Goal: Task Accomplishment & Management: Use online tool/utility

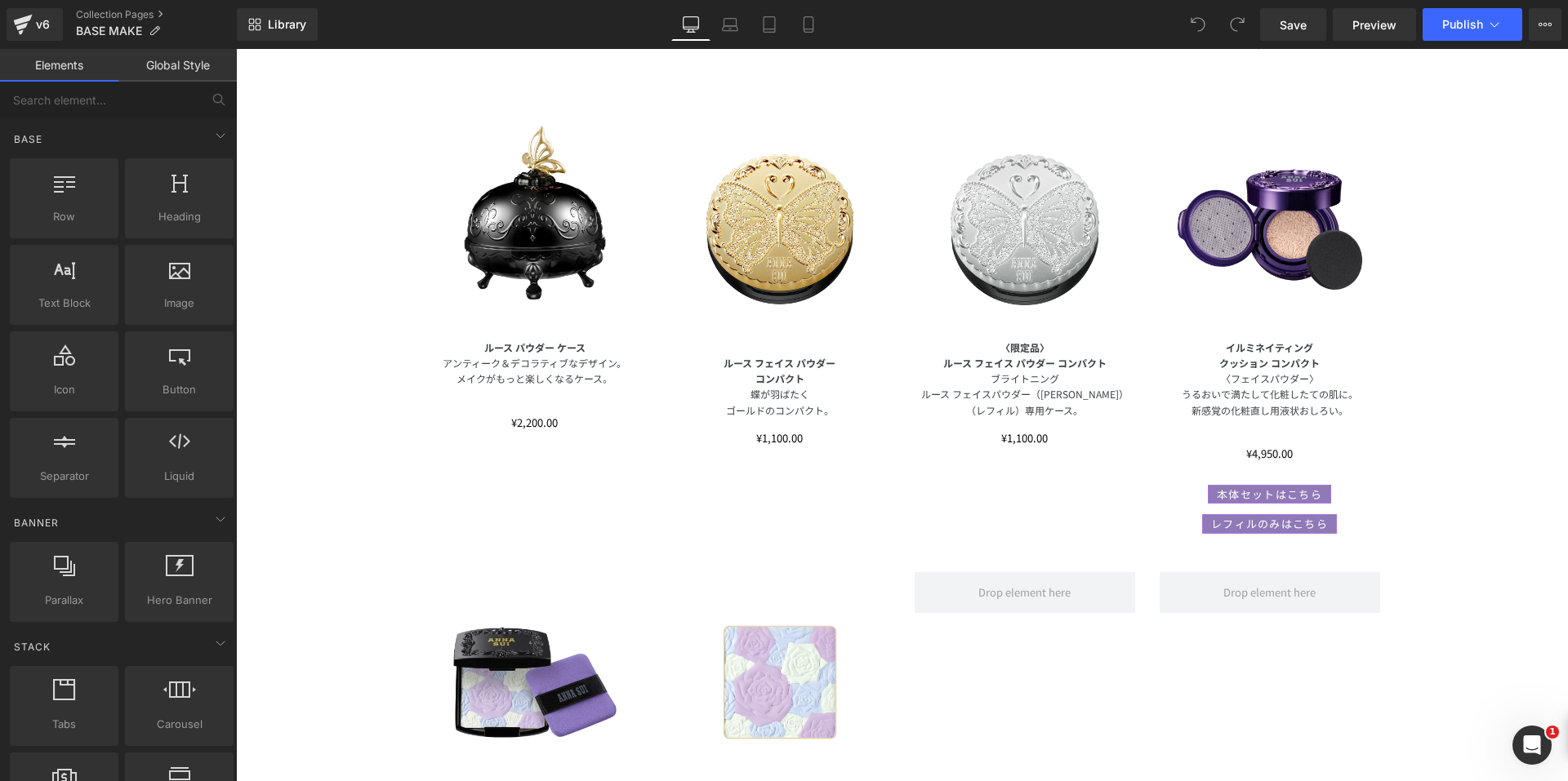
scroll to position [1714, 0]
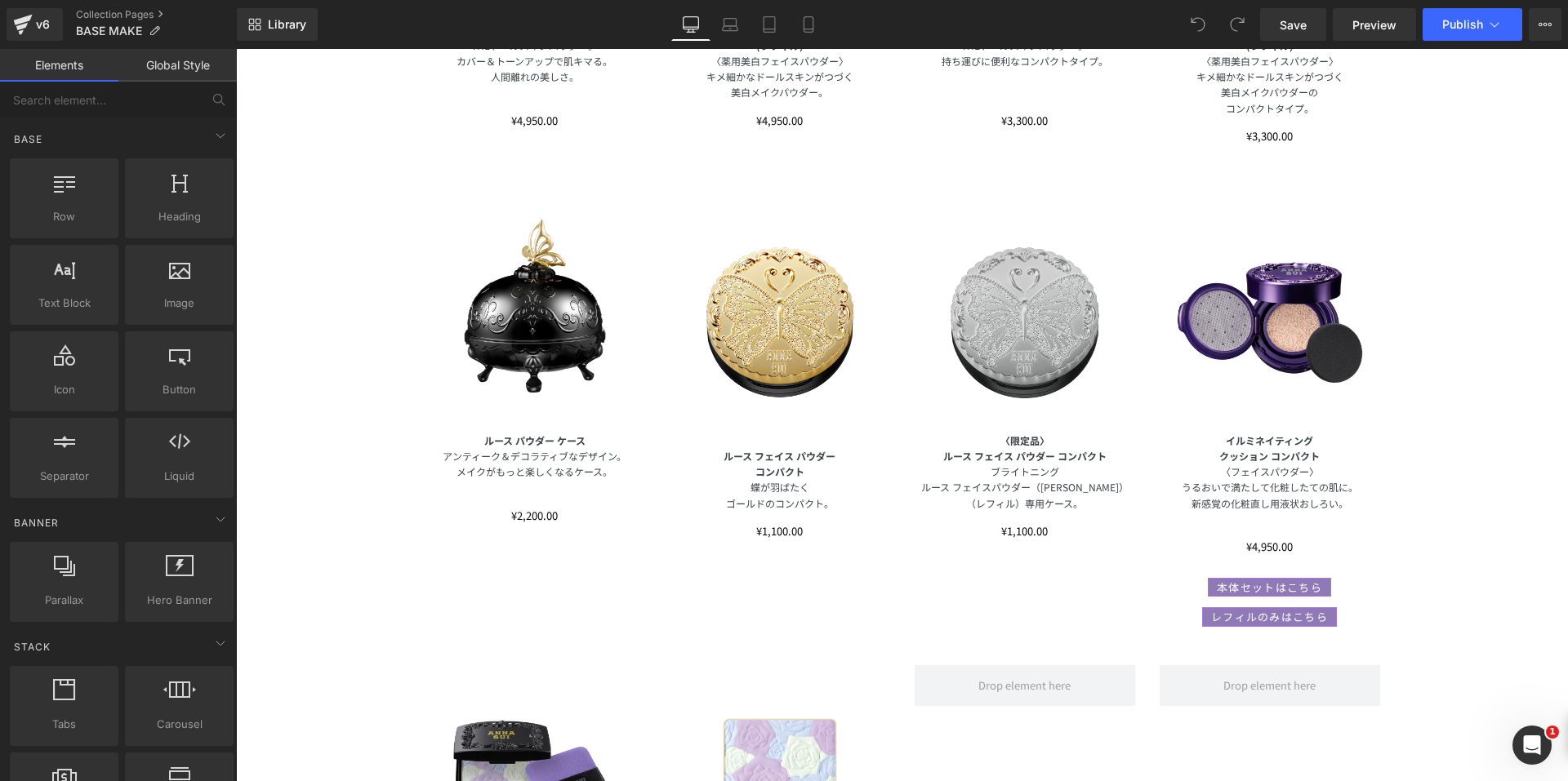
click at [1048, 313] on div "Image" at bounding box center [1024, 321] width 220 height 220
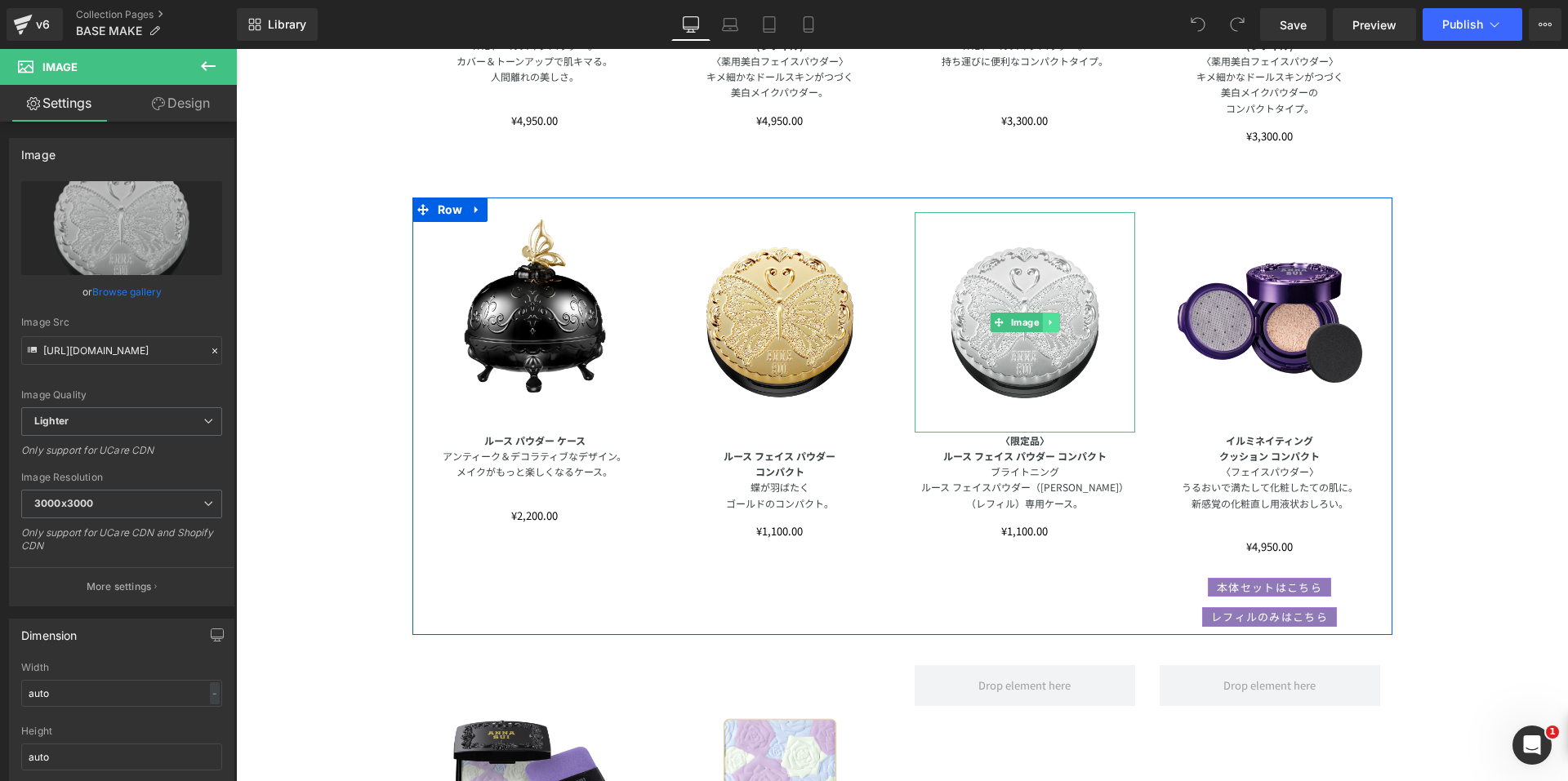
click at [1048, 322] on icon at bounding box center [1050, 322] width 9 height 10
click at [1055, 326] on icon at bounding box center [1059, 322] width 9 height 10
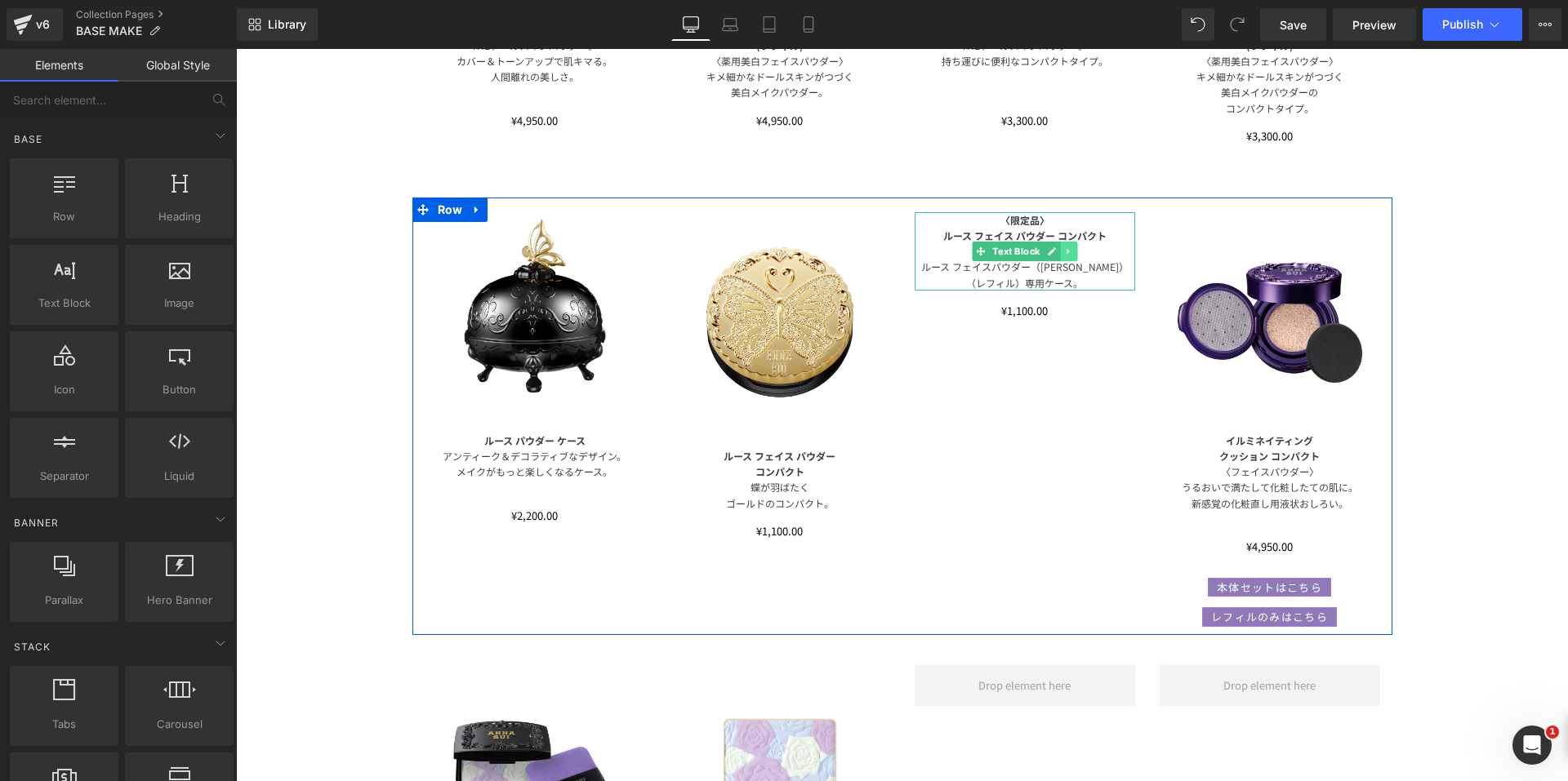
click at [1066, 249] on icon at bounding box center [1067, 250] width 3 height 6
click at [1072, 254] on icon at bounding box center [1076, 251] width 9 height 10
click at [1060, 208] on icon at bounding box center [1061, 208] width 3 height 8
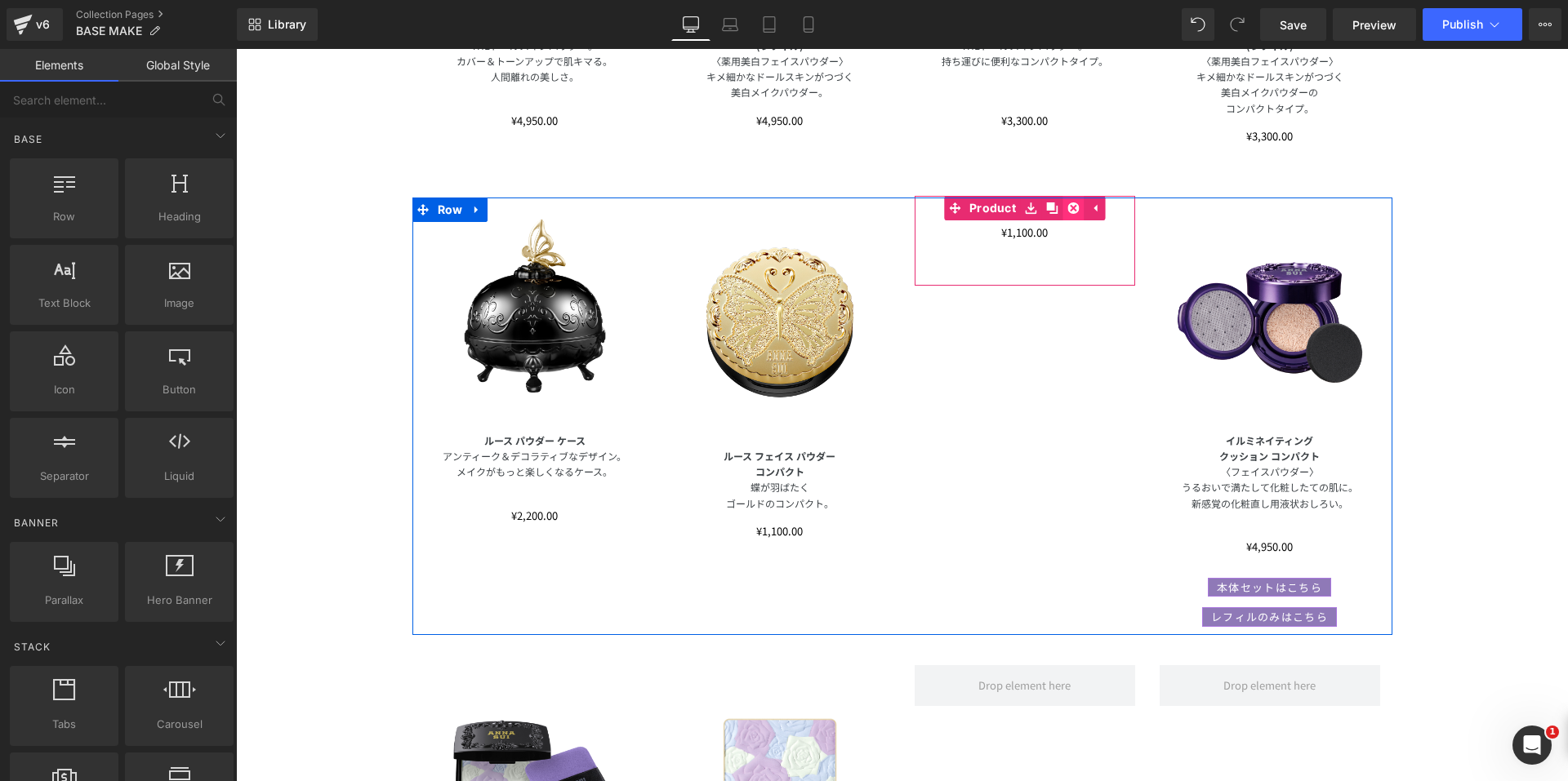
click at [1070, 211] on icon at bounding box center [1073, 208] width 12 height 12
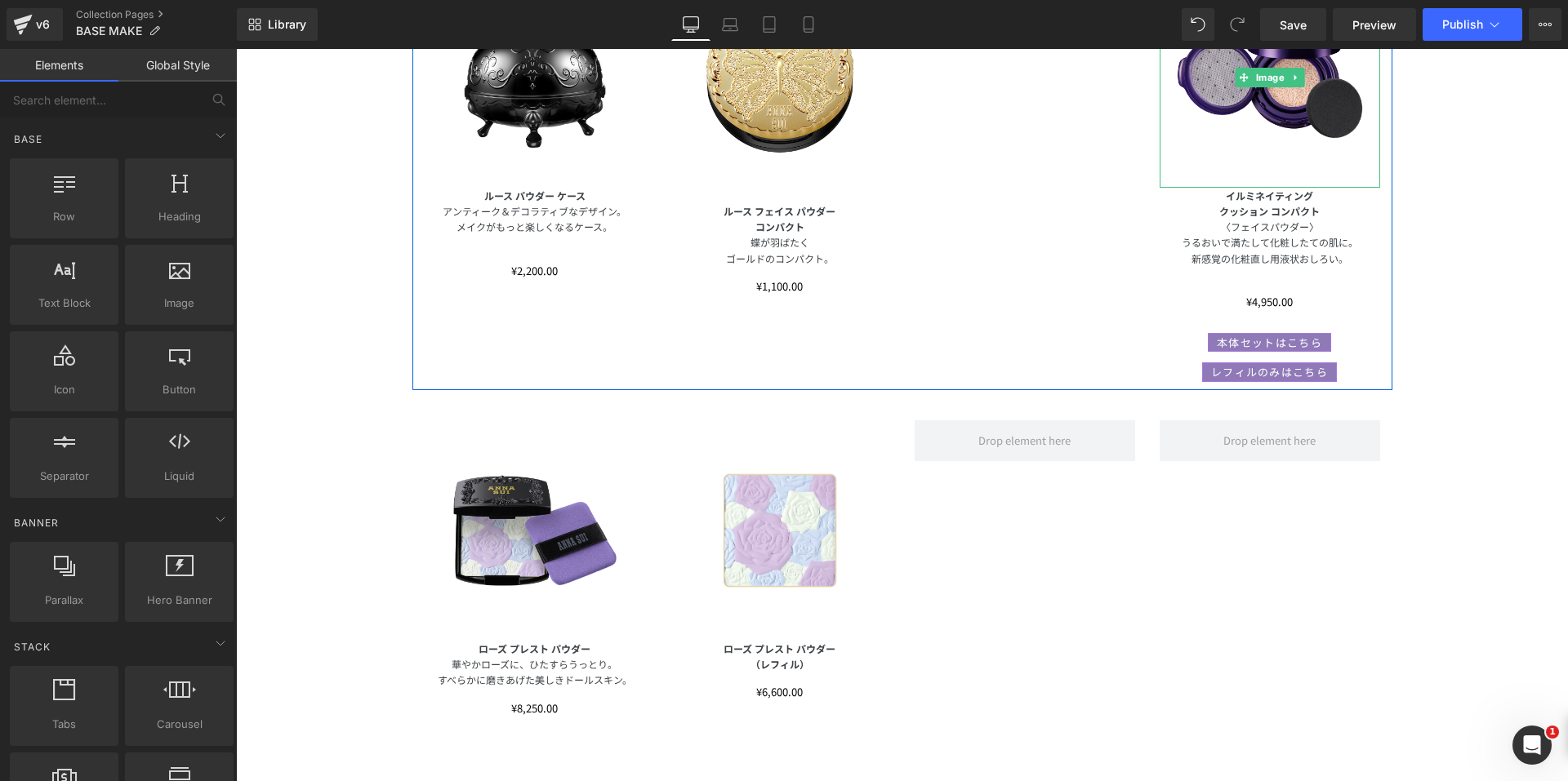
scroll to position [1926, 0]
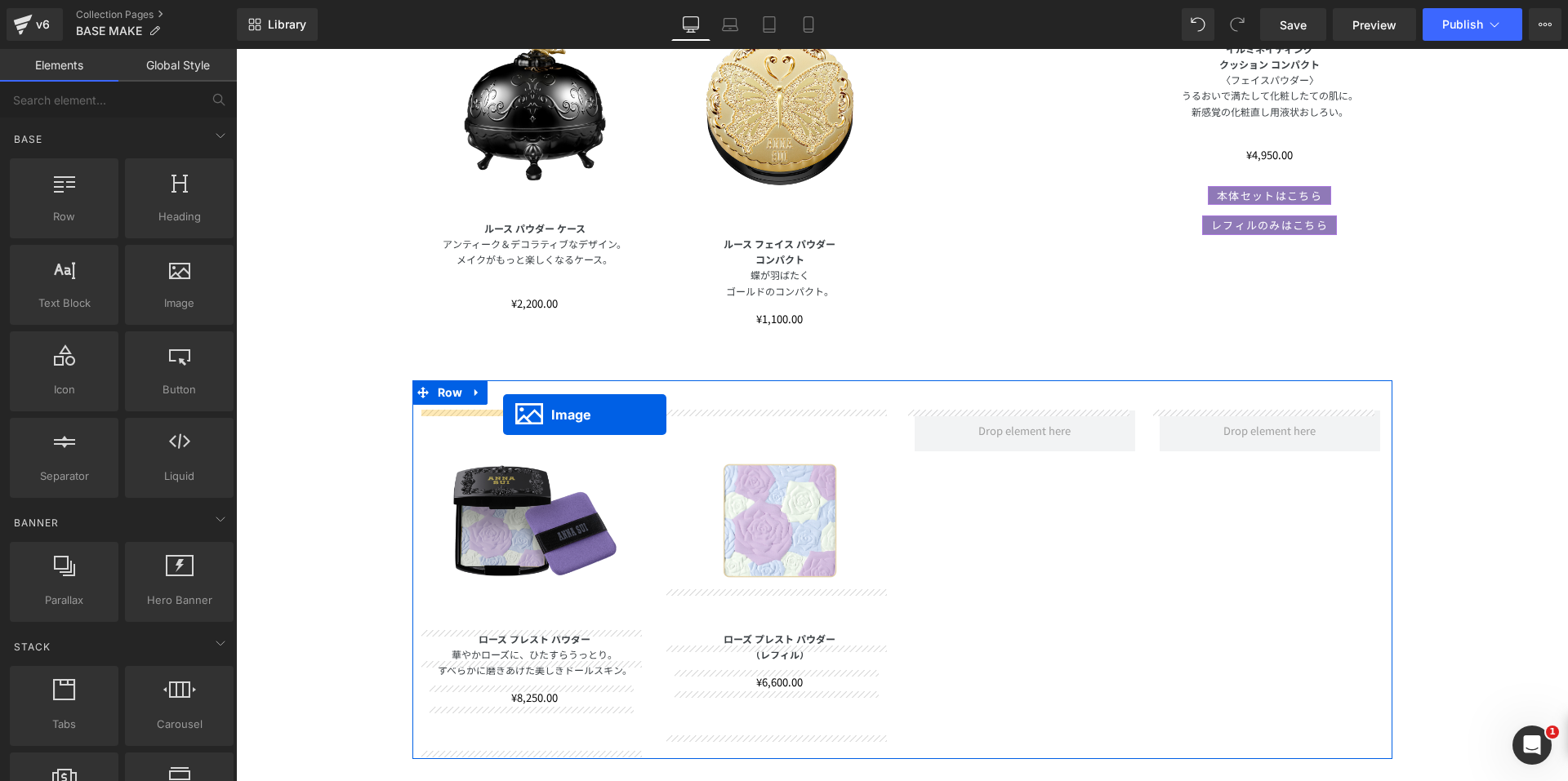
drag, startPoint x: 1240, startPoint y: 77, endPoint x: 503, endPoint y: 414, distance: 810.4
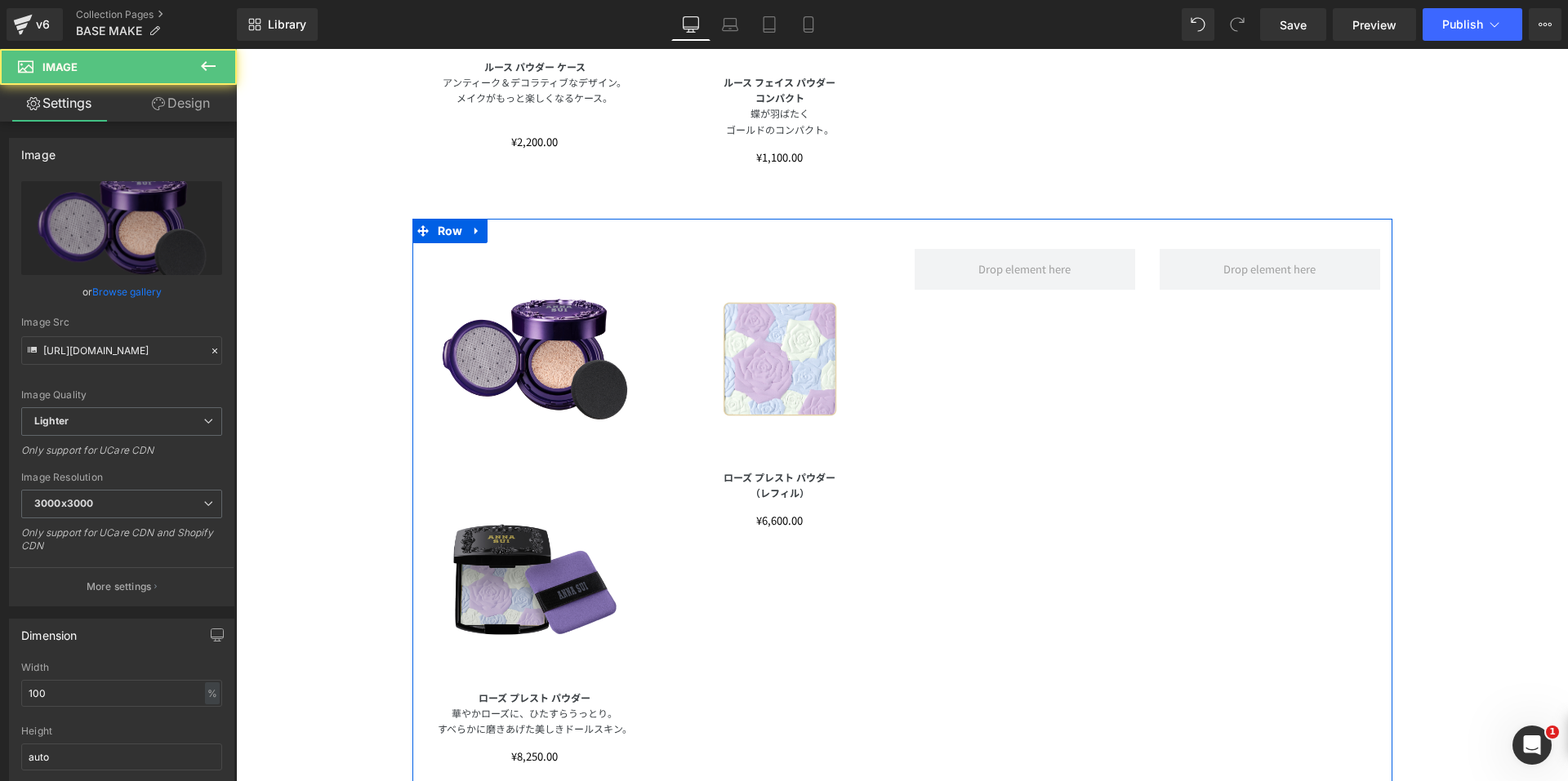
scroll to position [2089, 0]
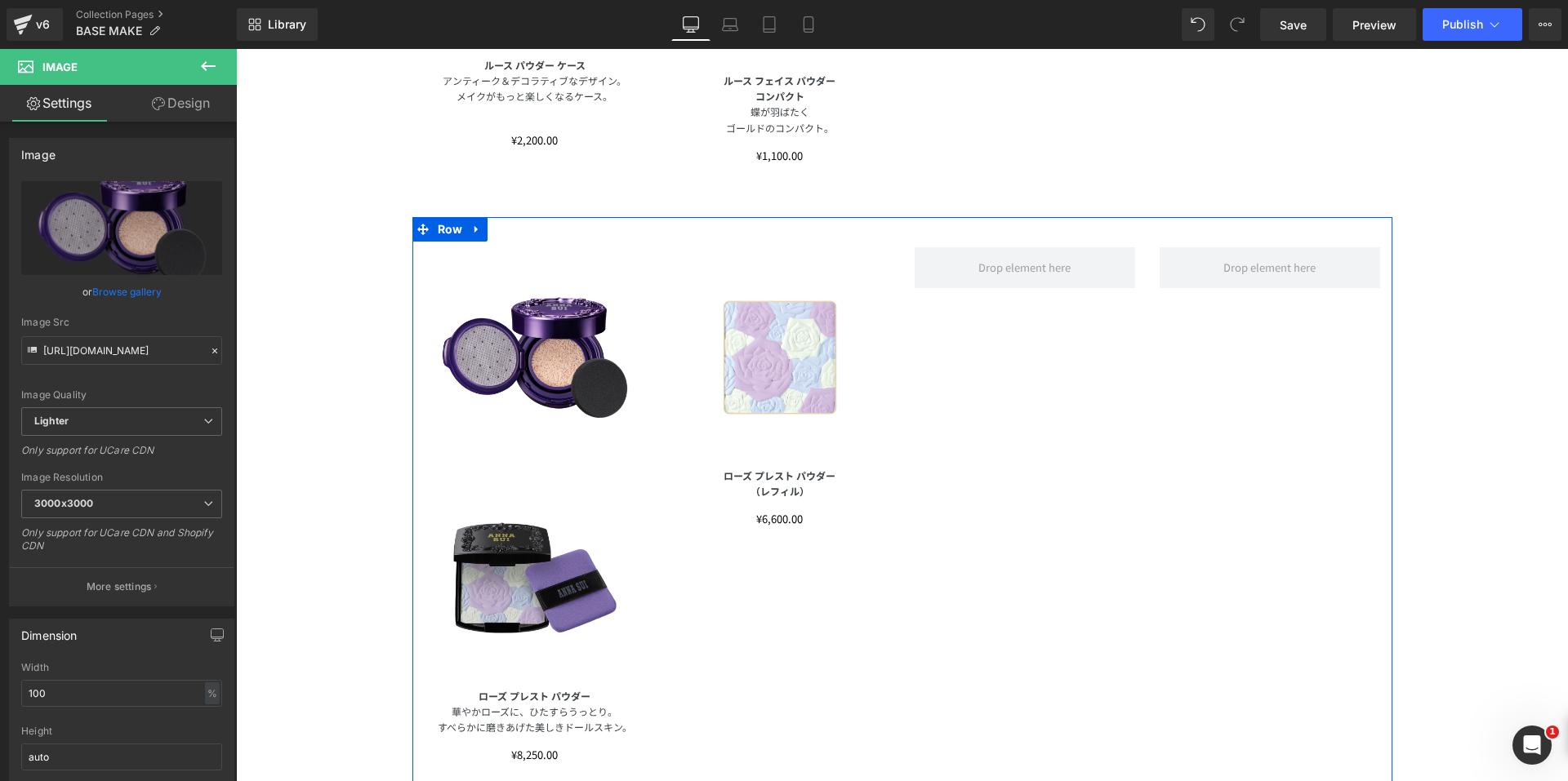
click at [493, 549] on img at bounding box center [534, 578] width 220 height 220
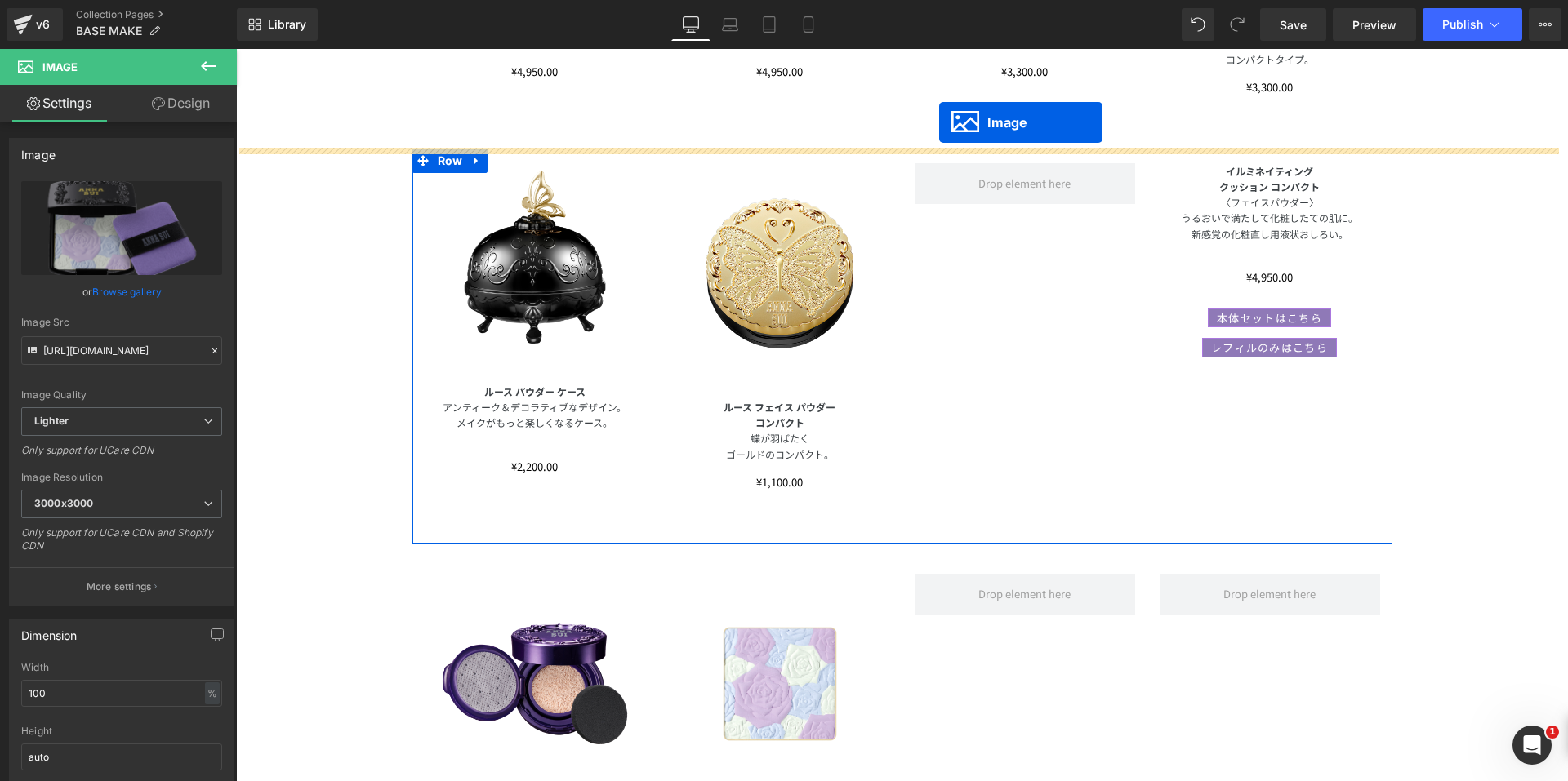
scroll to position [1730, 0]
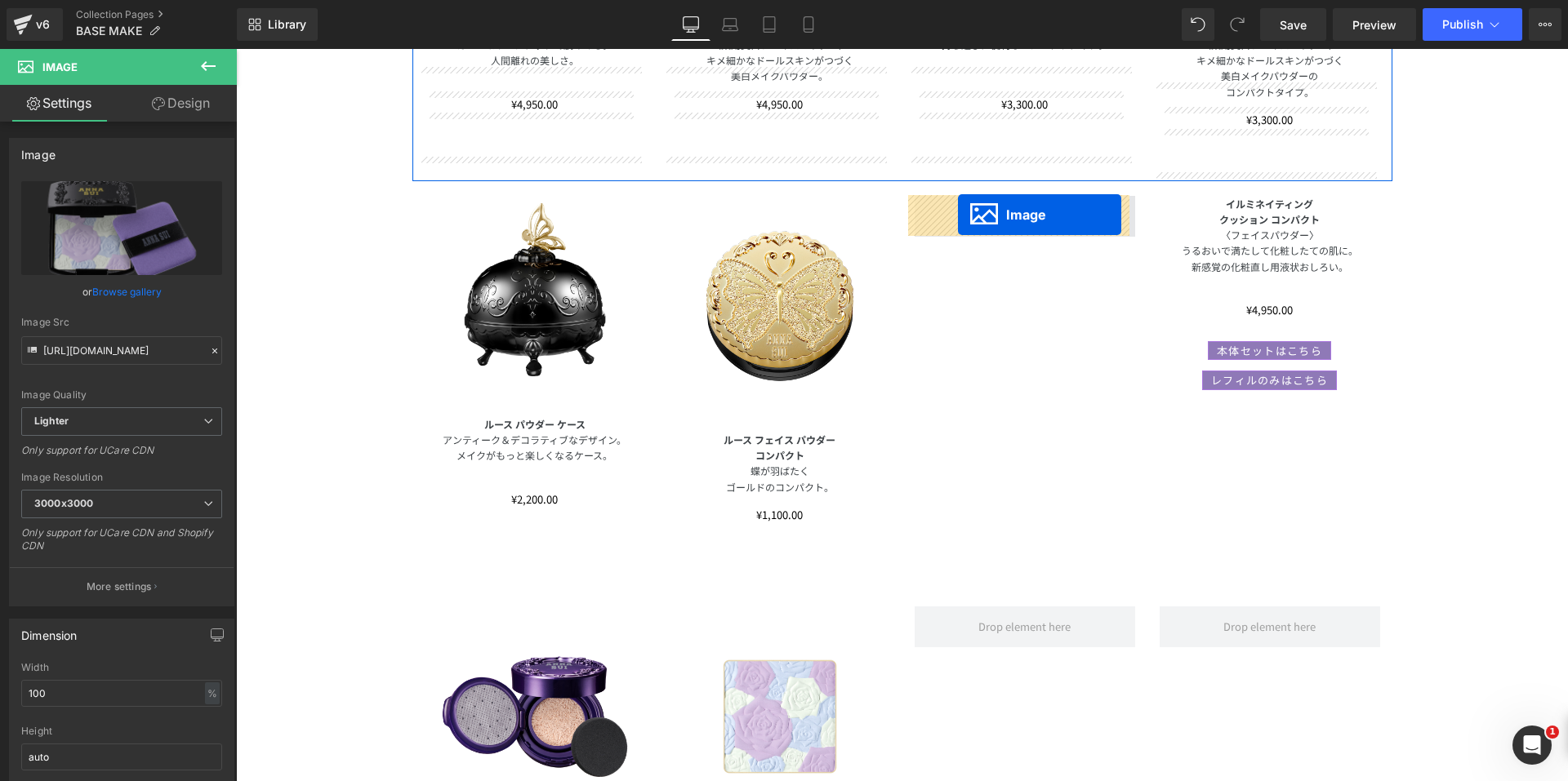
drag, startPoint x: 503, startPoint y: 576, endPoint x: 960, endPoint y: 215, distance: 582.4
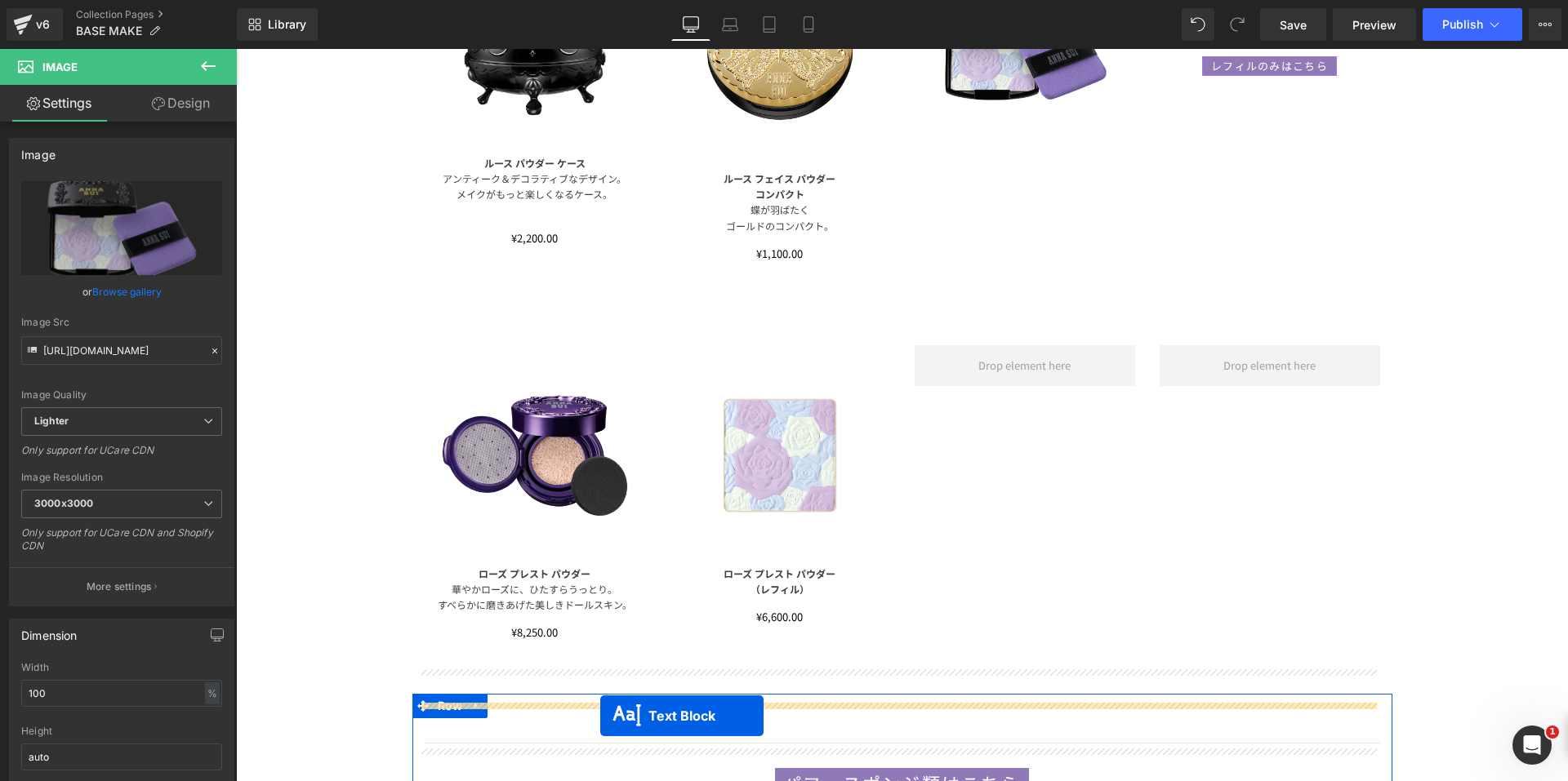
scroll to position [2040, 0]
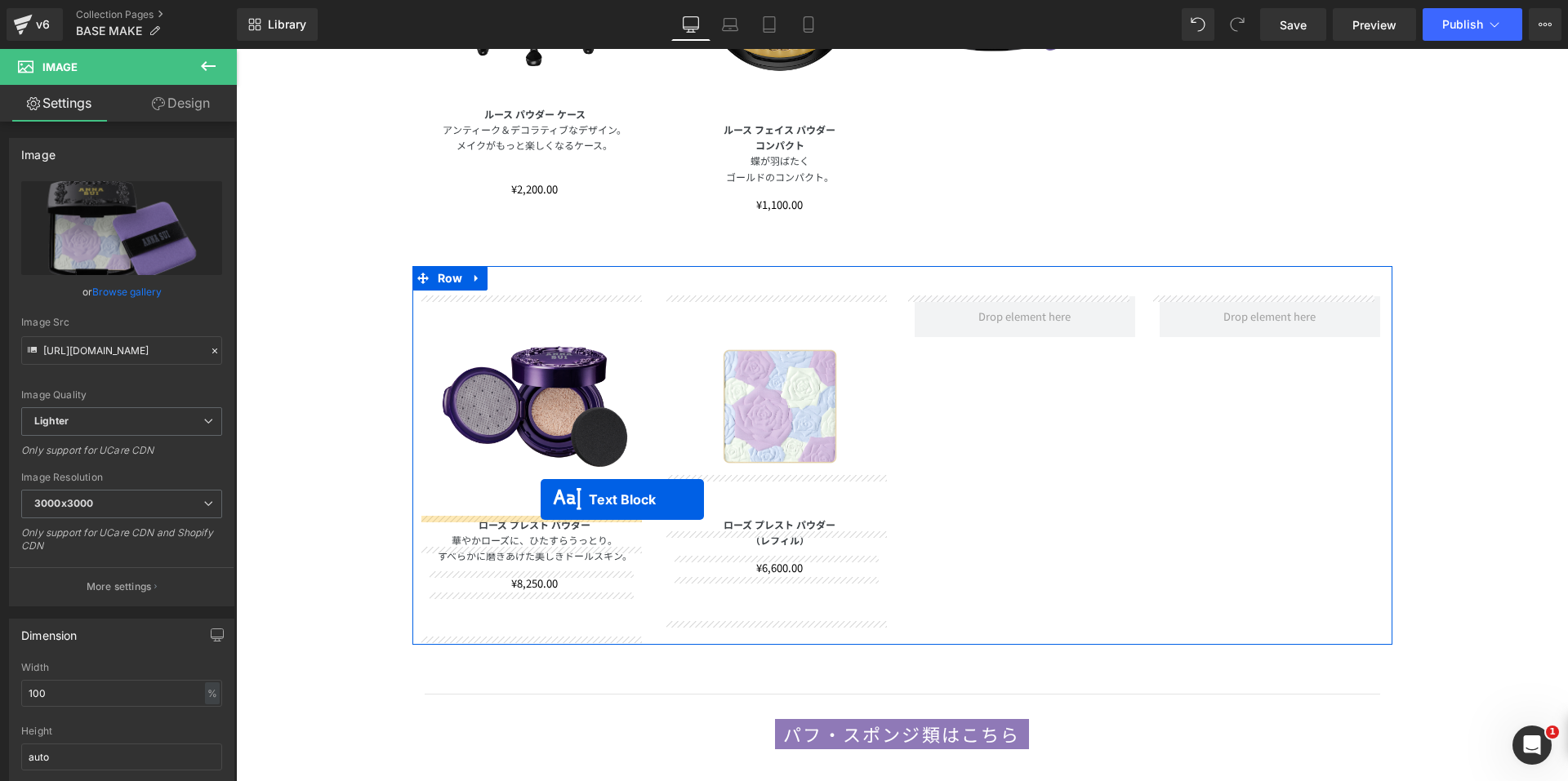
drag, startPoint x: 1215, startPoint y: 244, endPoint x: 540, endPoint y: 500, distance: 721.9
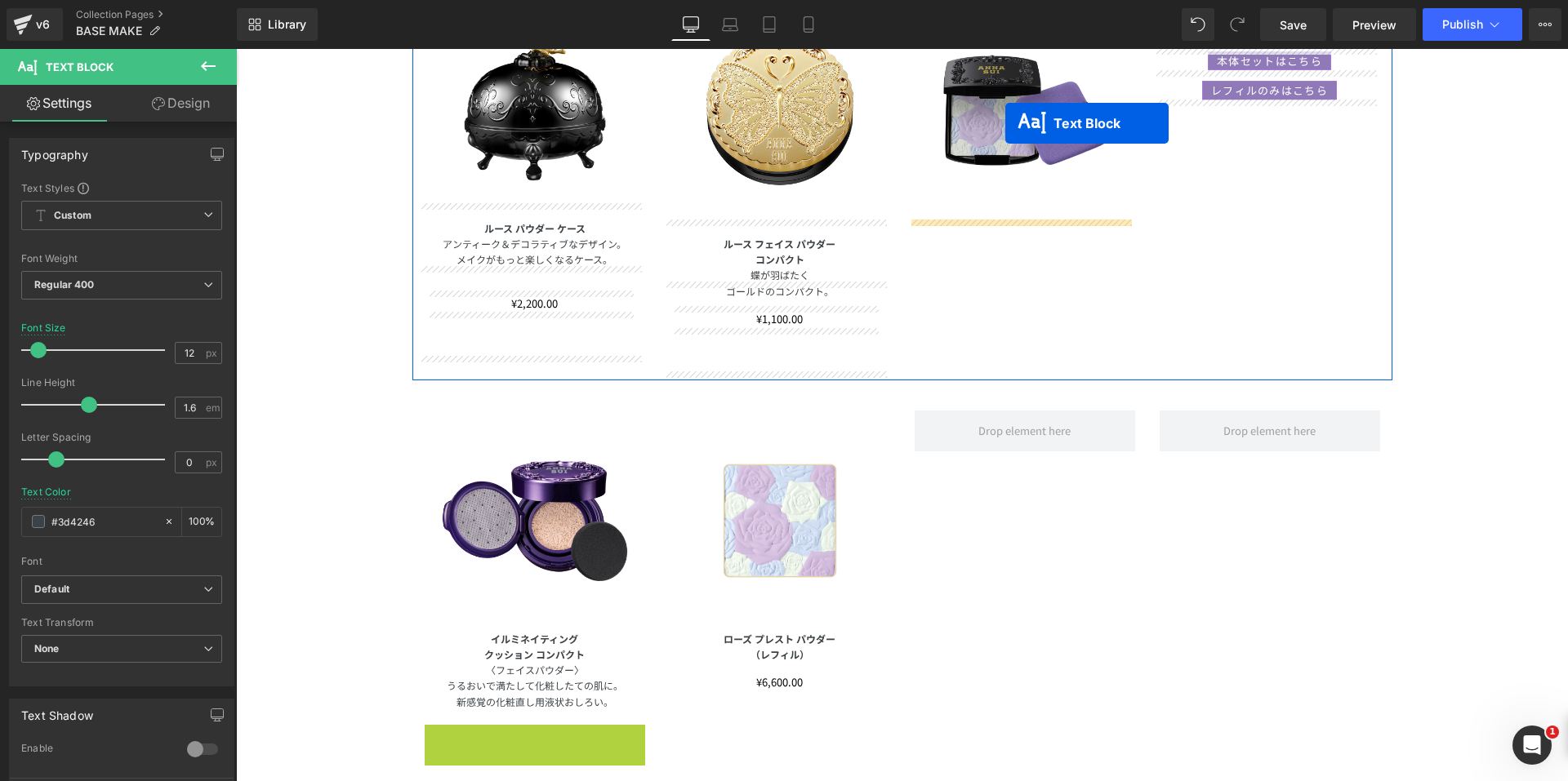
scroll to position [1893, 0]
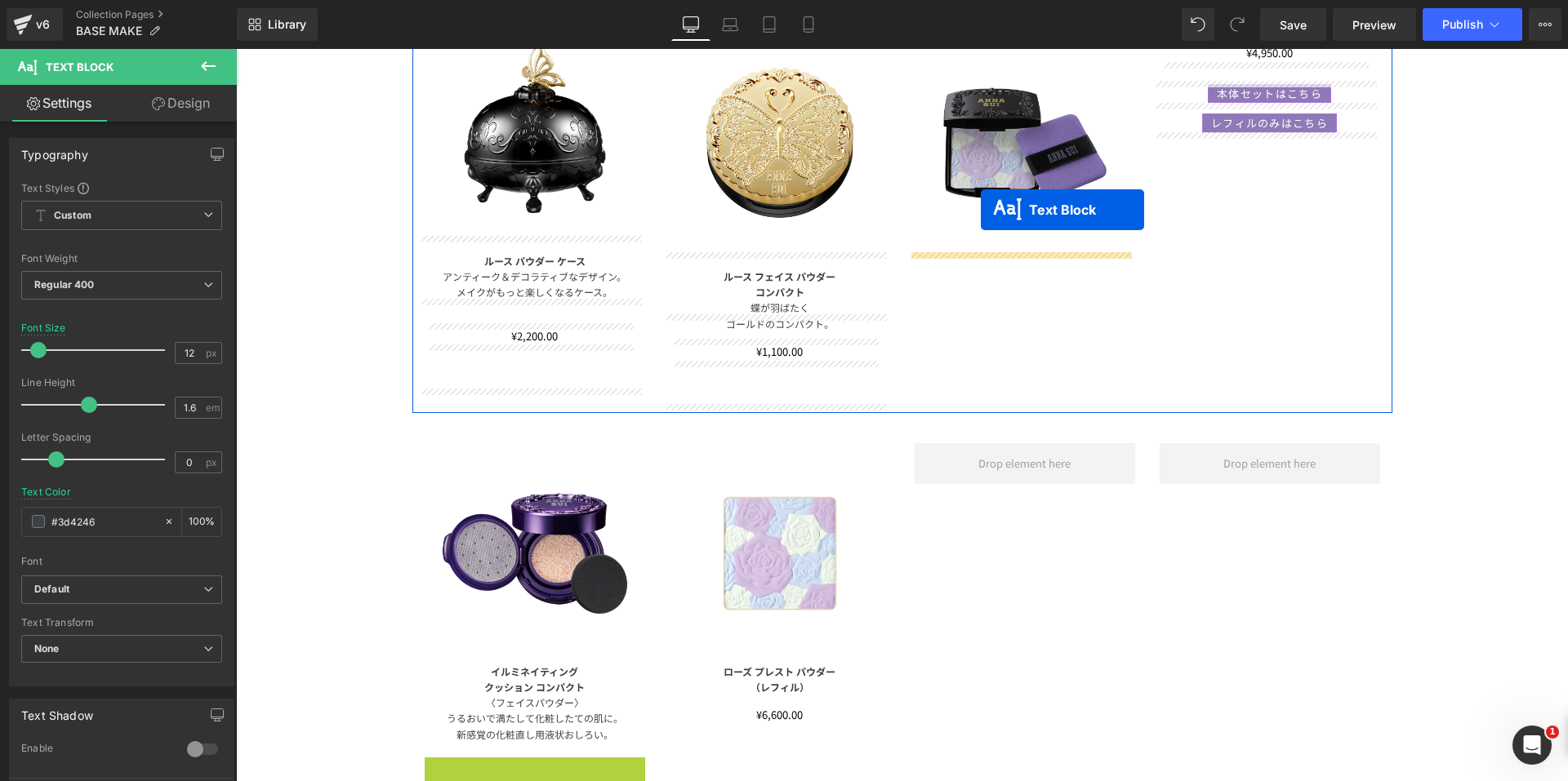
drag, startPoint x: 484, startPoint y: 631, endPoint x: 981, endPoint y: 210, distance: 651.3
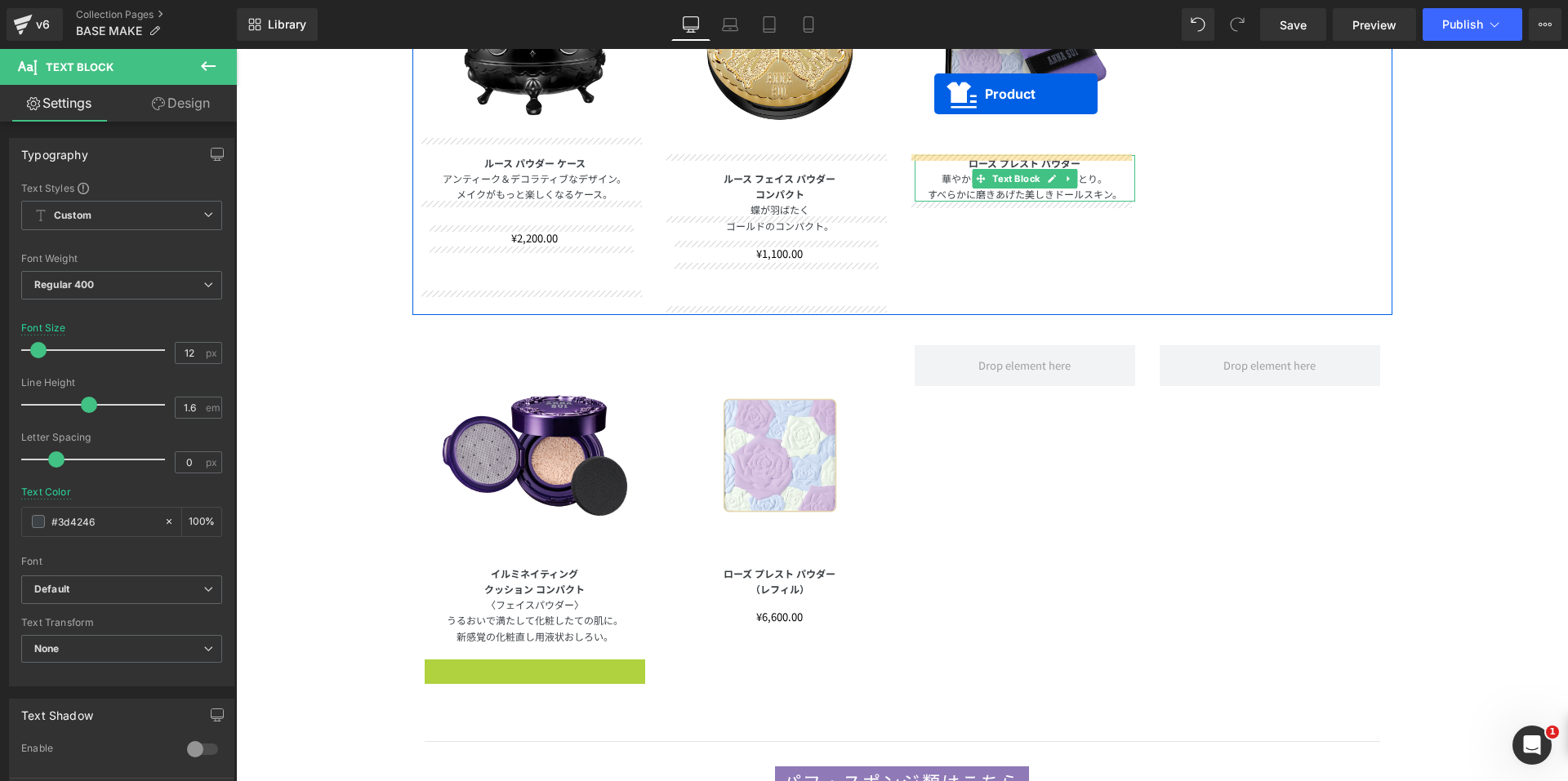
scroll to position [1877, 0]
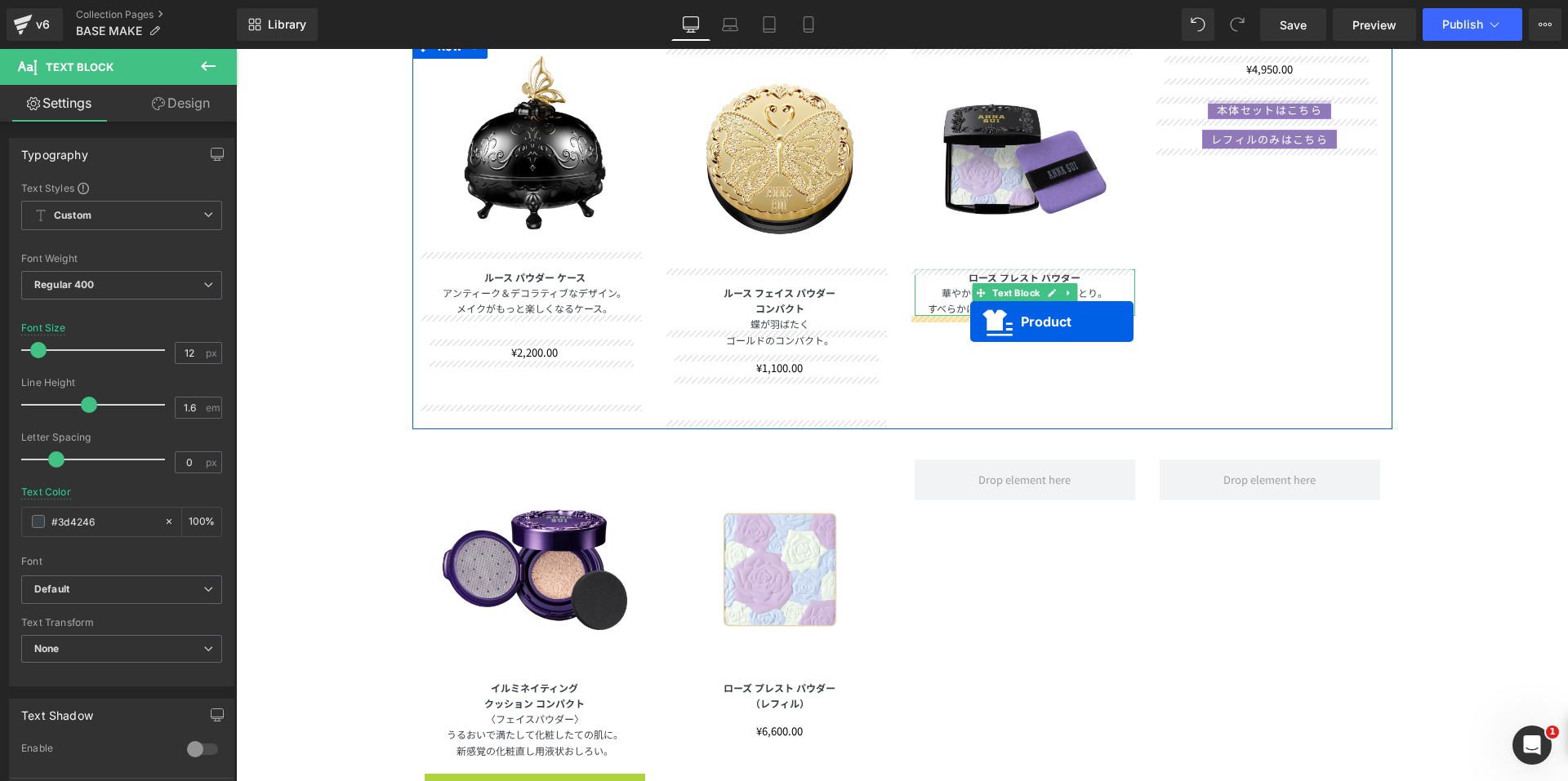
drag, startPoint x: 492, startPoint y: 423, endPoint x: 970, endPoint y: 323, distance: 488.3
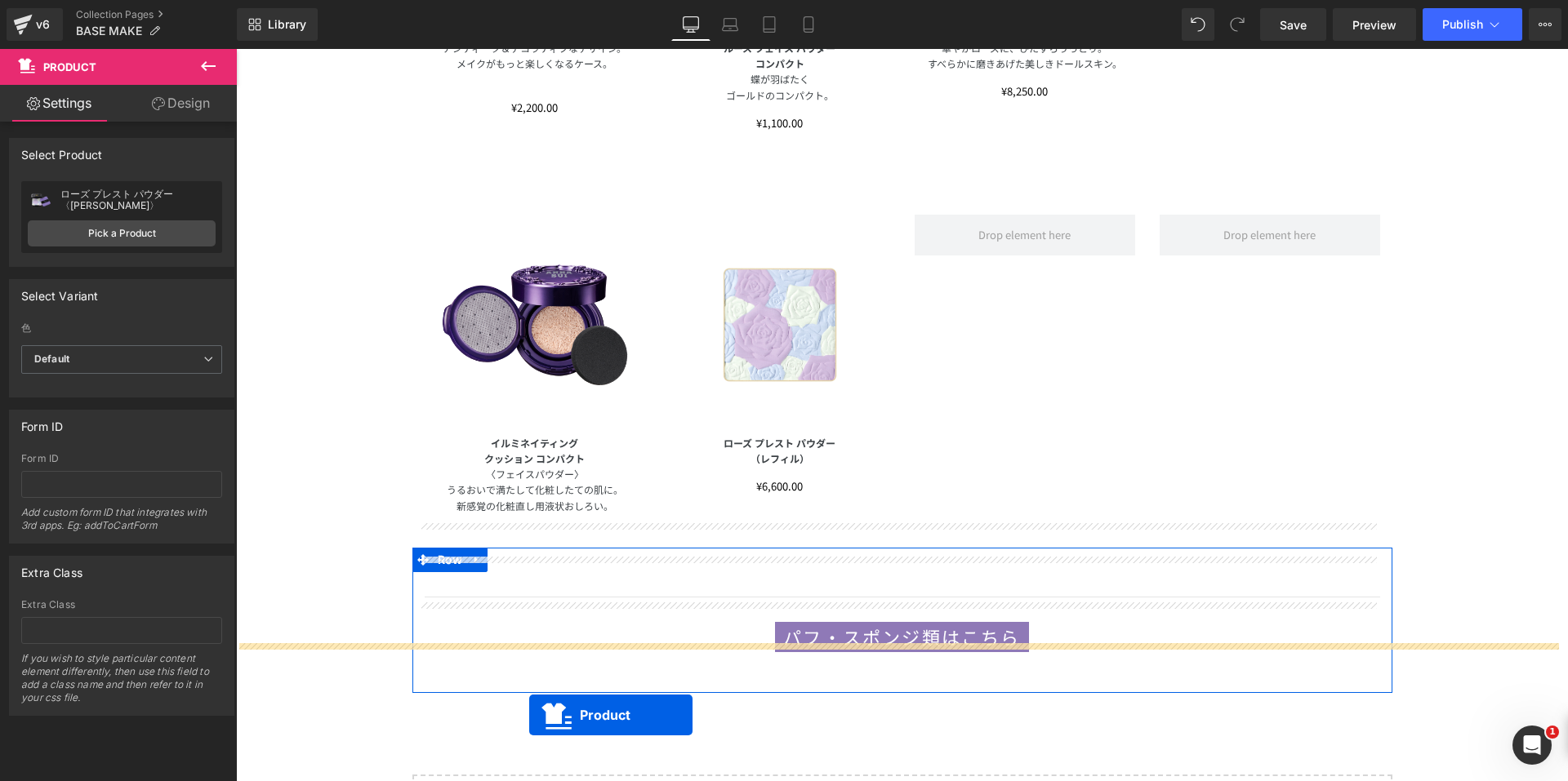
scroll to position [2171, 0]
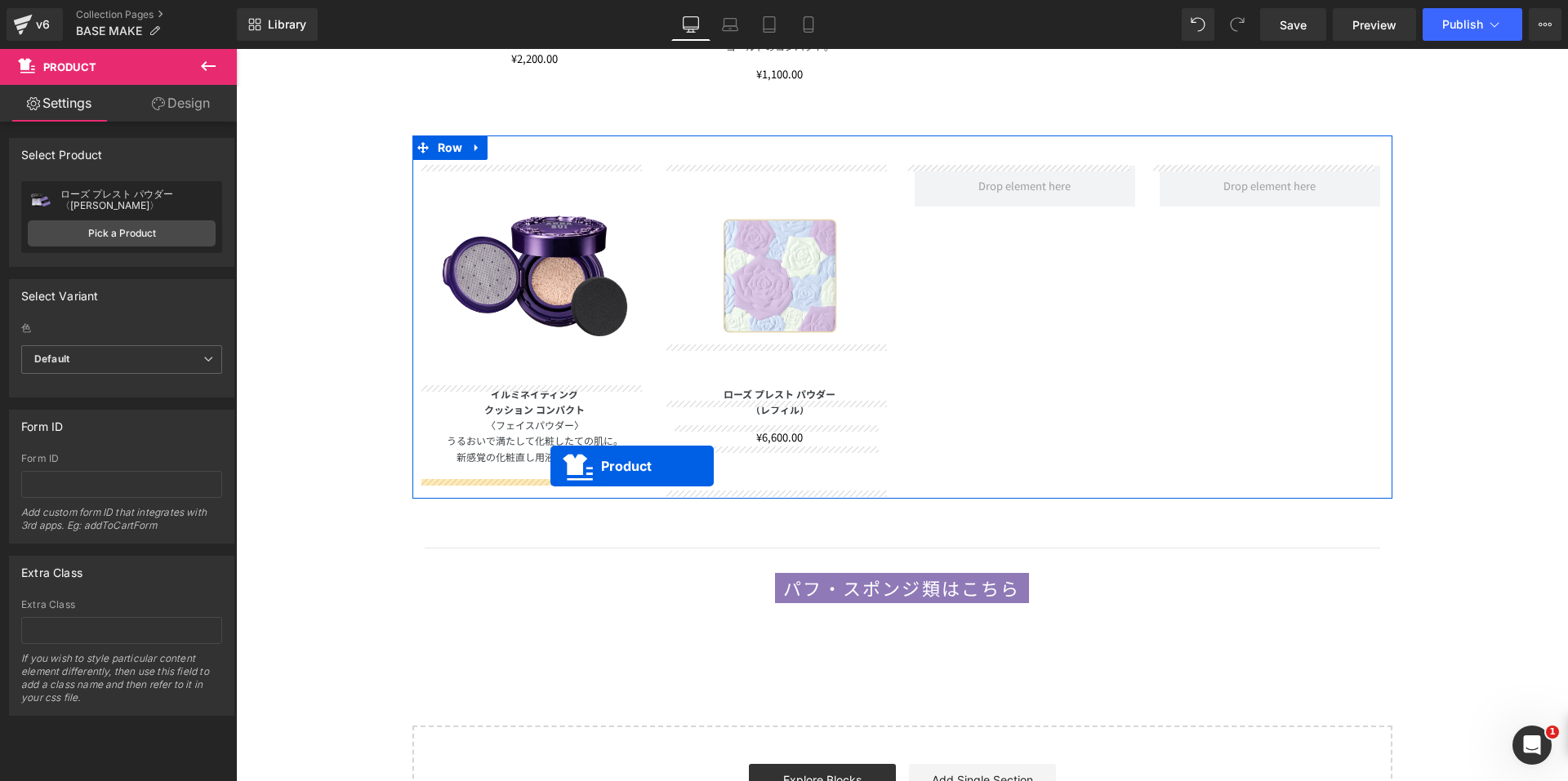
drag, startPoint x: 1226, startPoint y: 126, endPoint x: 550, endPoint y: 466, distance: 756.7
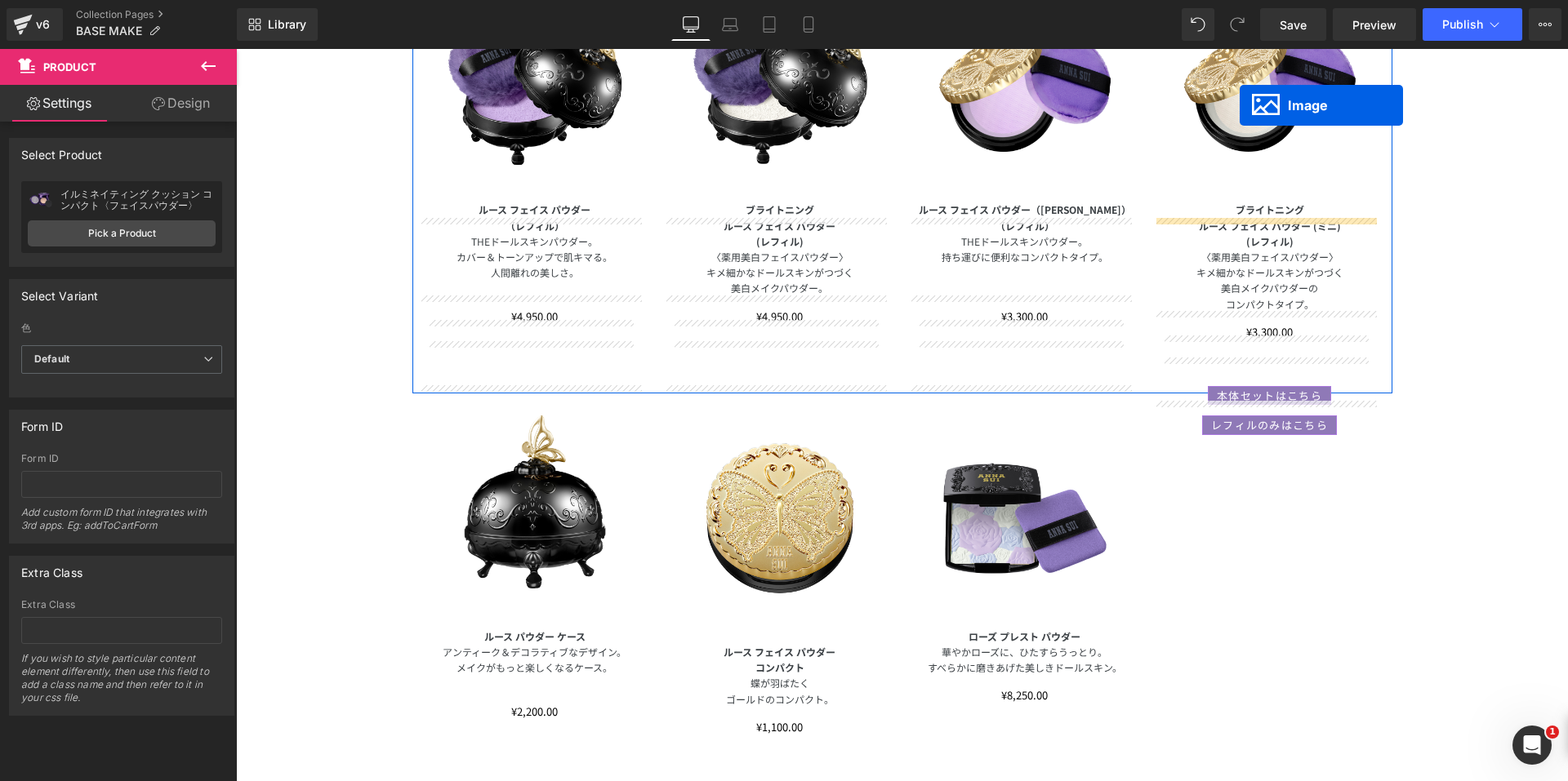
scroll to position [1485, 0]
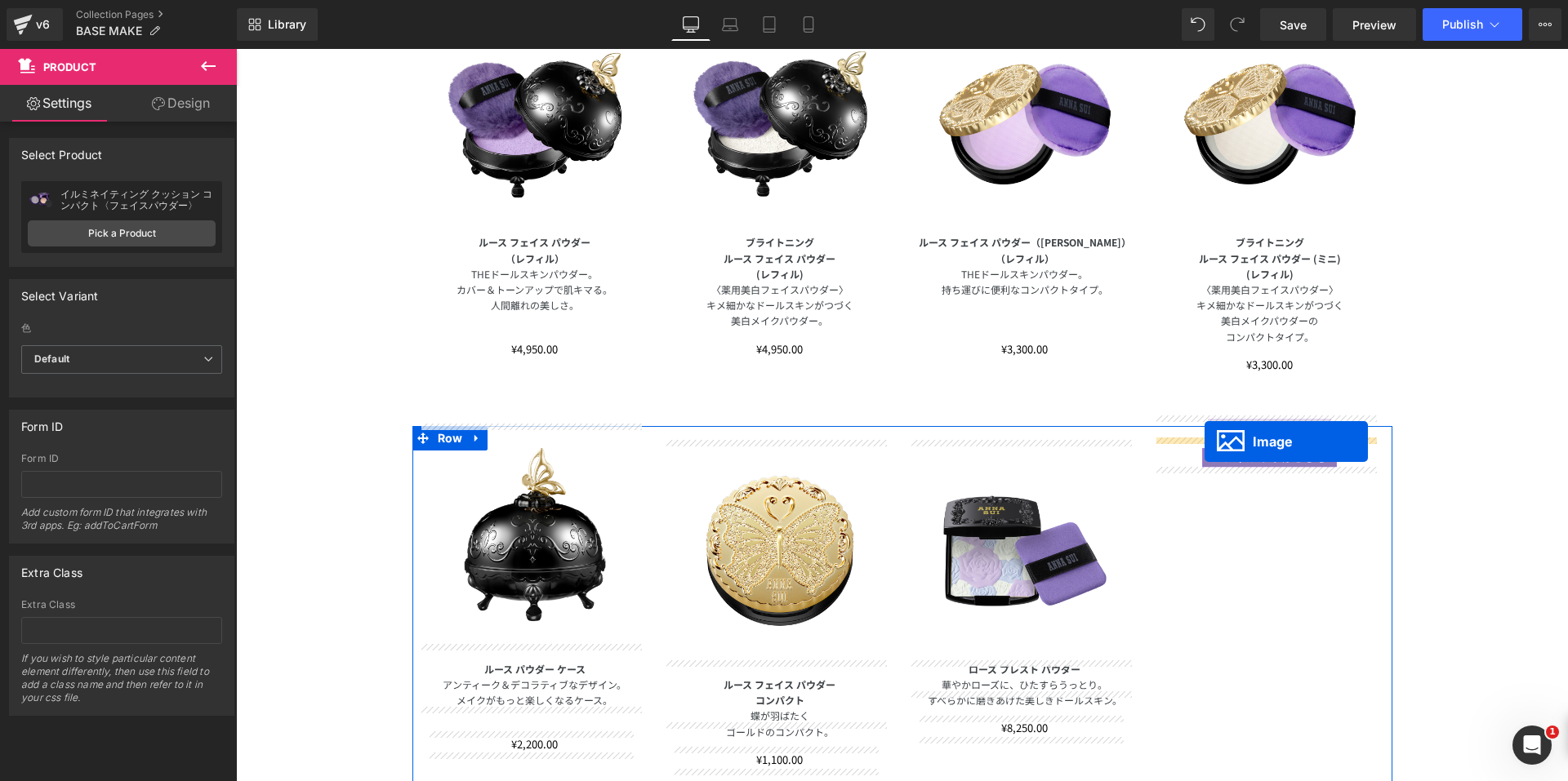
drag, startPoint x: 745, startPoint y: 279, endPoint x: 1204, endPoint y: 441, distance: 486.7
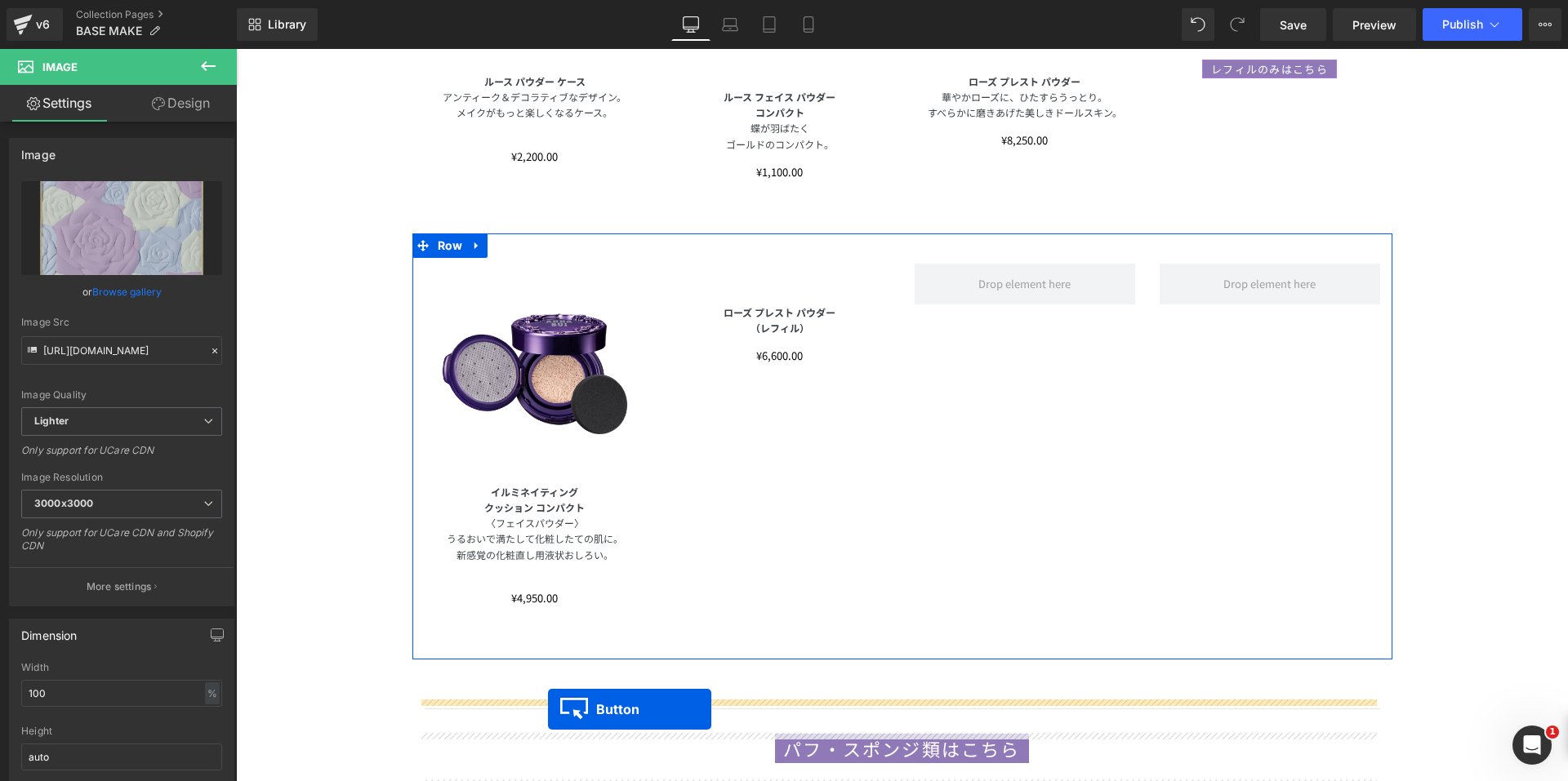
scroll to position [2089, 0]
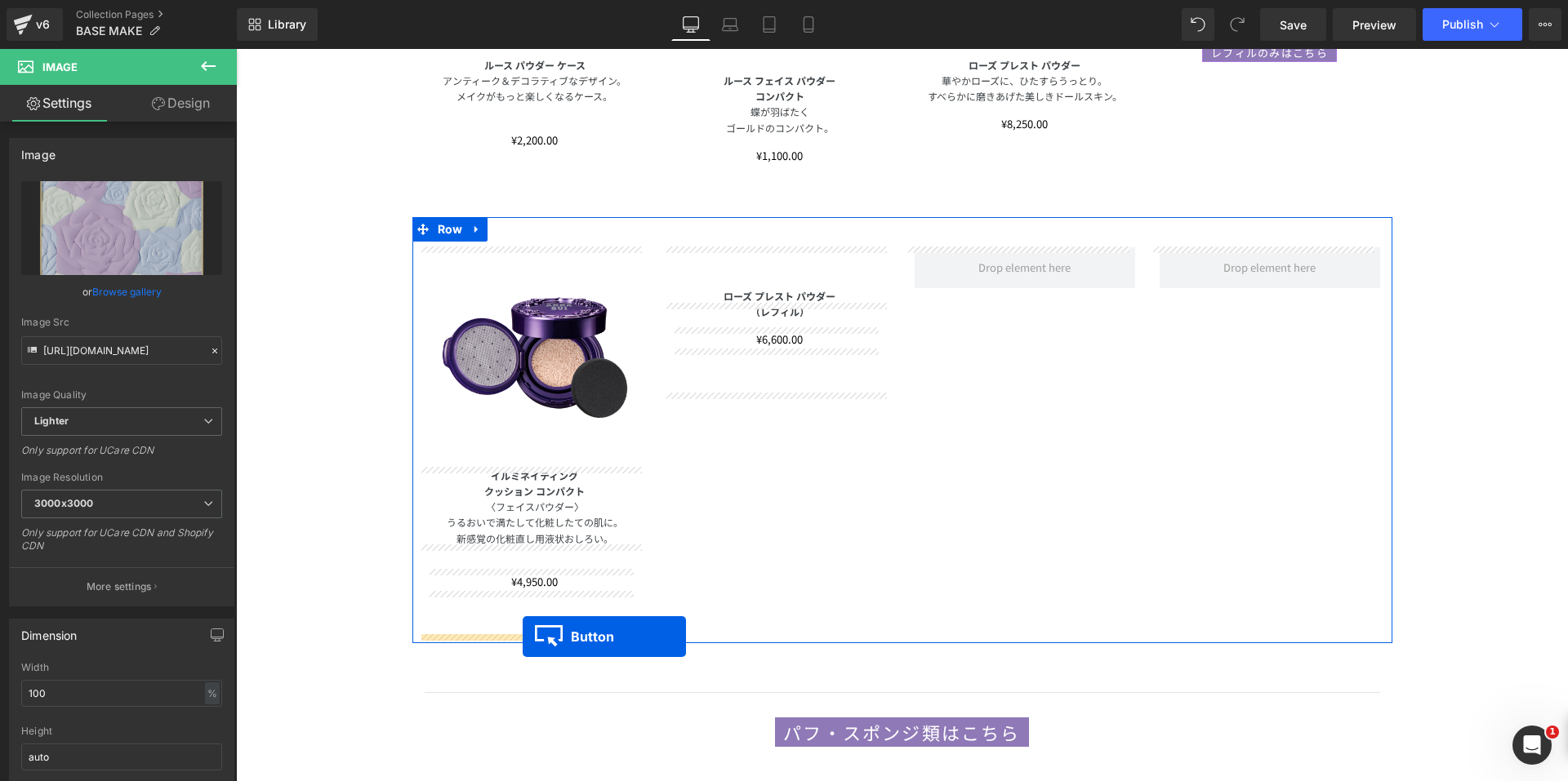
drag, startPoint x: 1232, startPoint y: 422, endPoint x: 523, endPoint y: 636, distance: 740.6
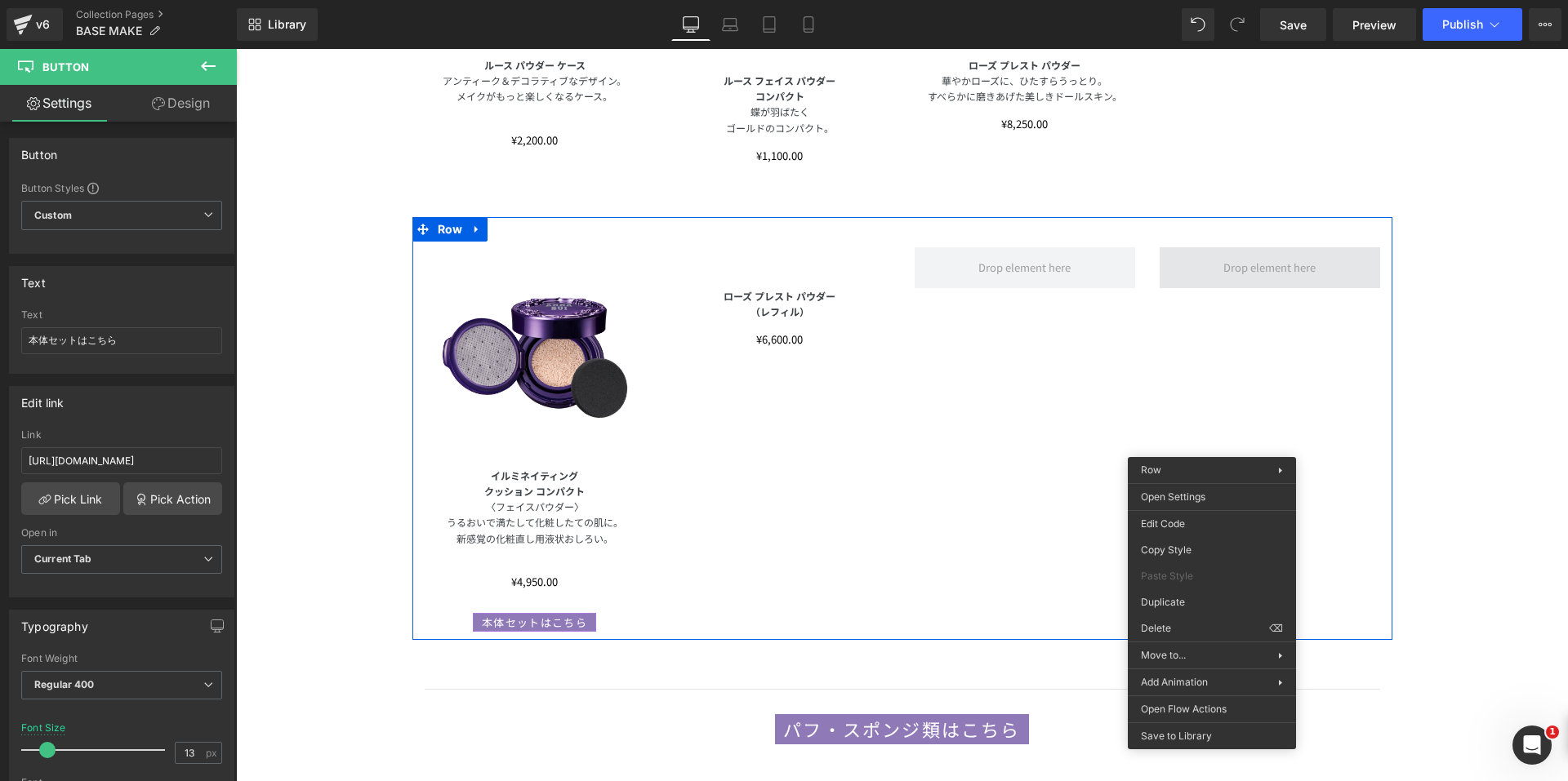
scroll to position [1844, 0]
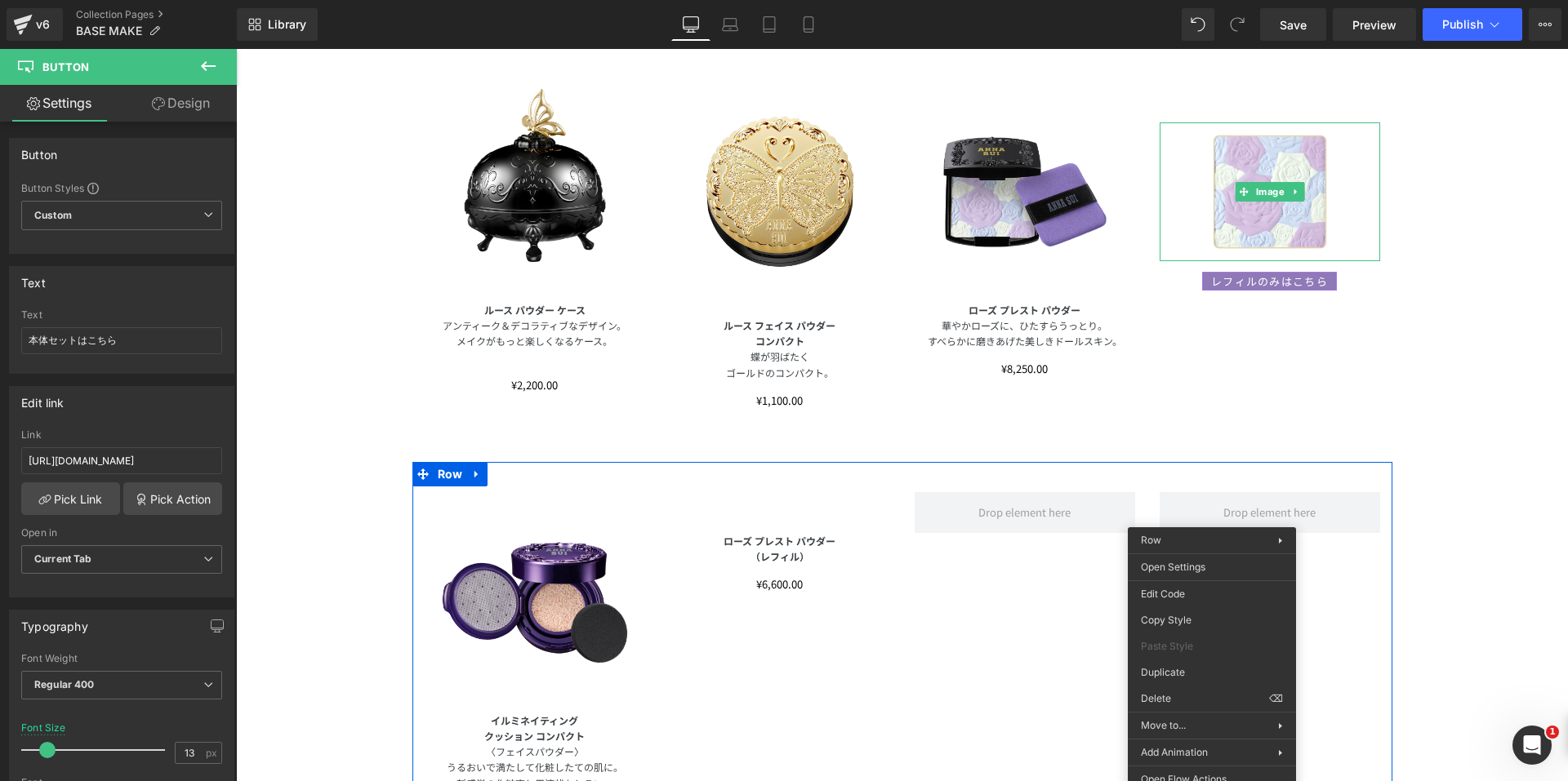
click at [1229, 280] on div "レフィルのみはこちら Button" at bounding box center [1269, 280] width 220 height 21
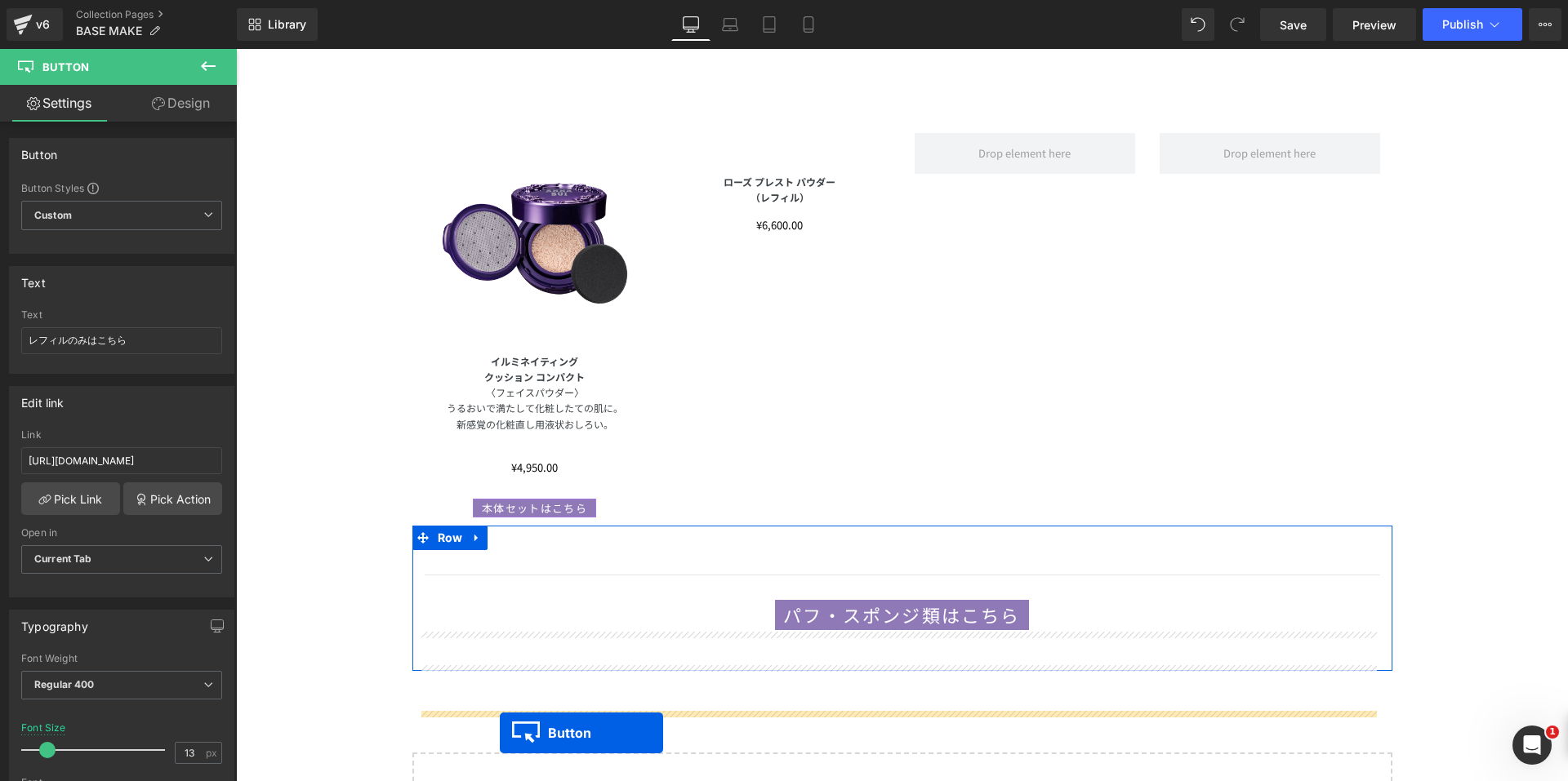
scroll to position [2268, 0]
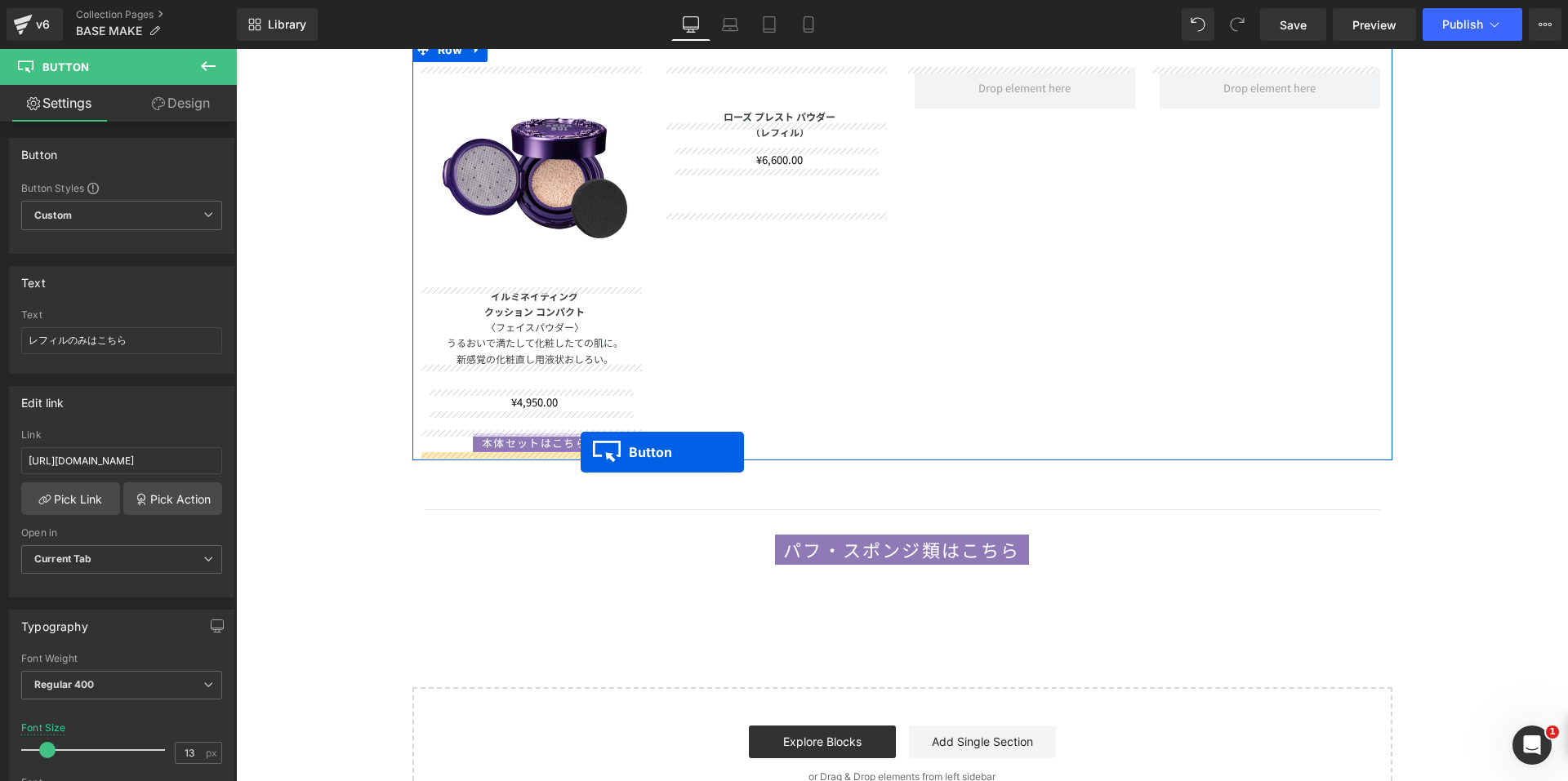
drag, startPoint x: 1231, startPoint y: 280, endPoint x: 580, endPoint y: 452, distance: 673.3
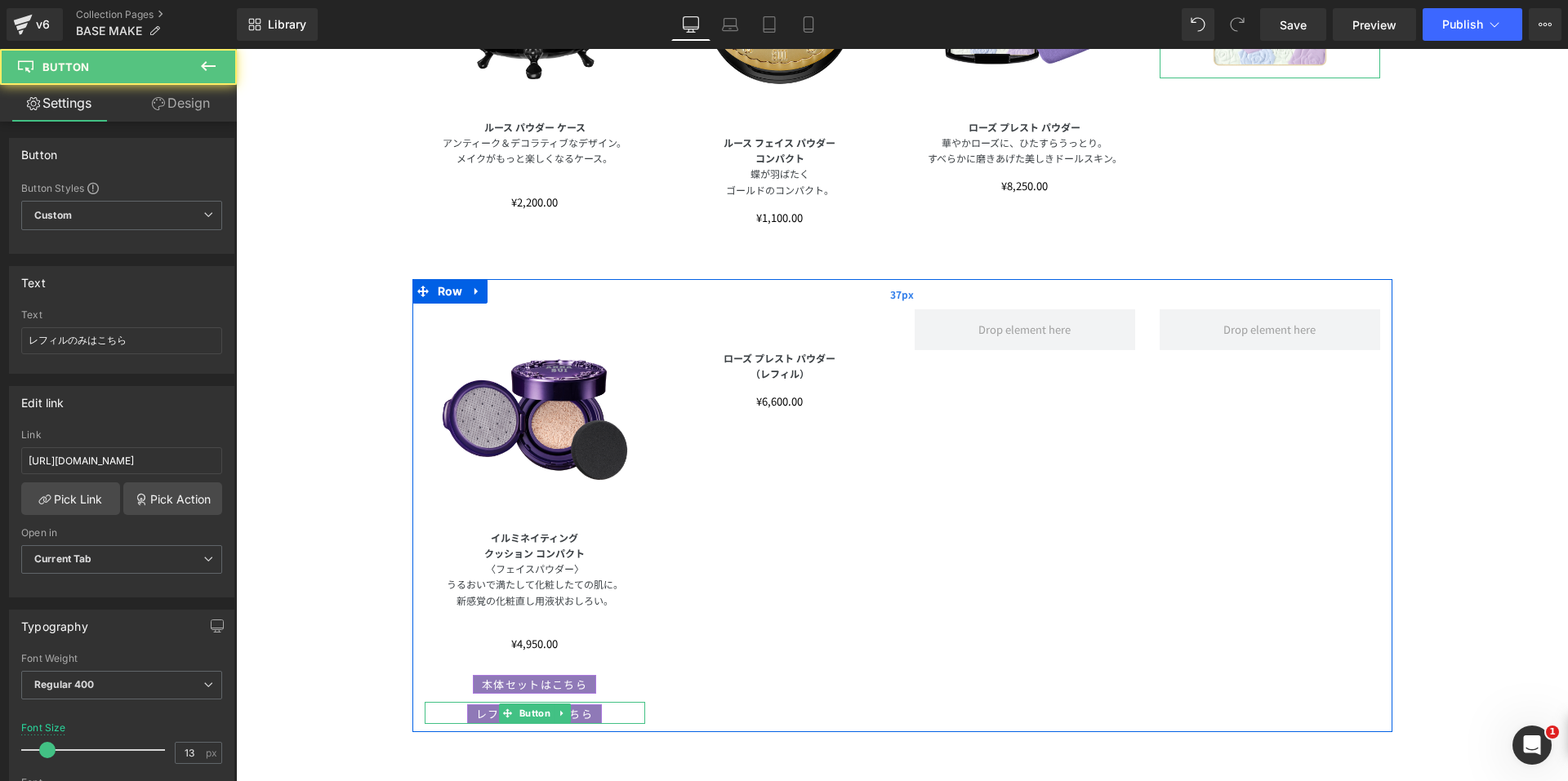
scroll to position [1942, 0]
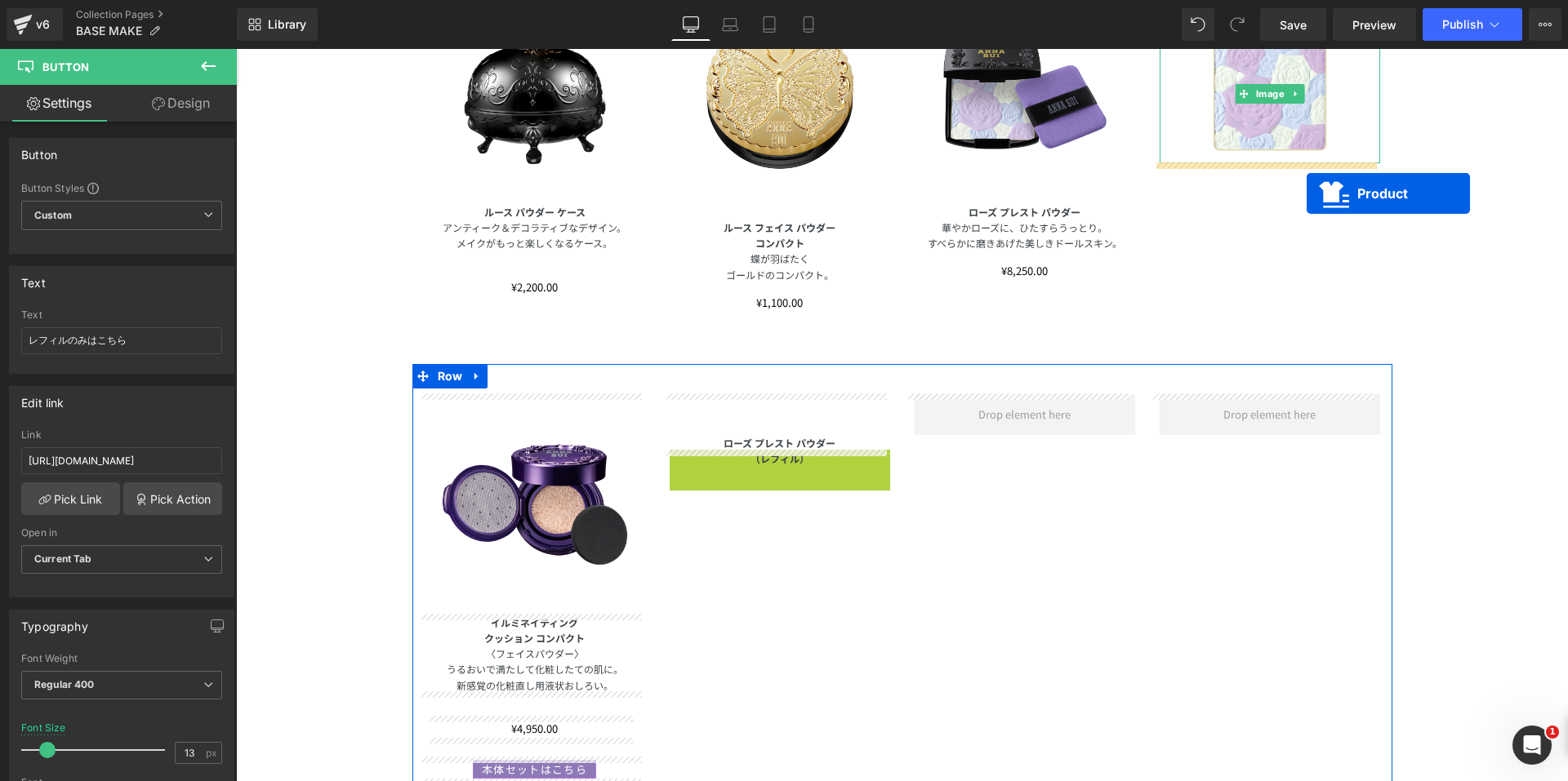
drag, startPoint x: 734, startPoint y: 465, endPoint x: 1307, endPoint y: 193, distance: 634.3
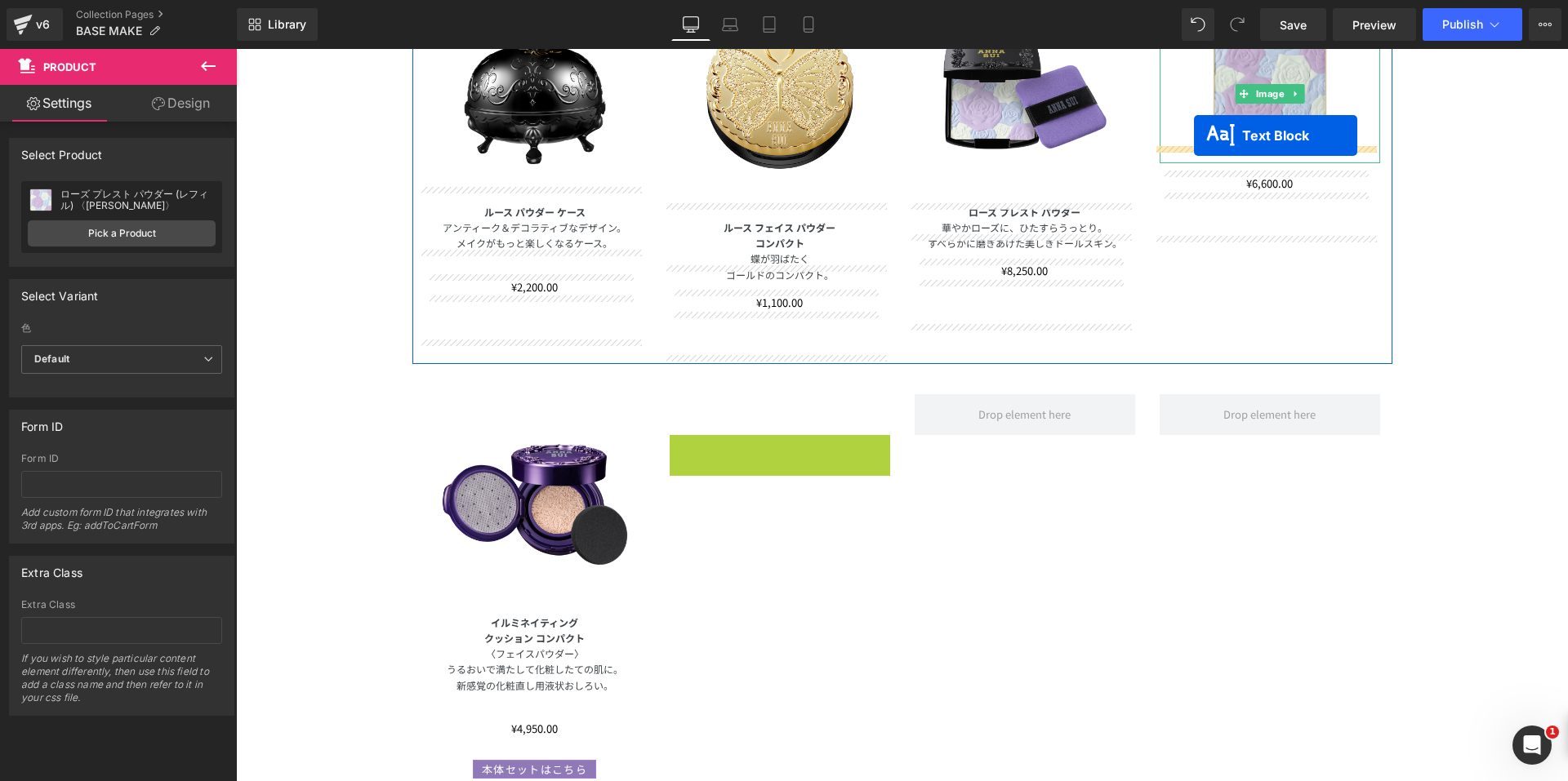
drag, startPoint x: 730, startPoint y: 447, endPoint x: 1194, endPoint y: 136, distance: 558.6
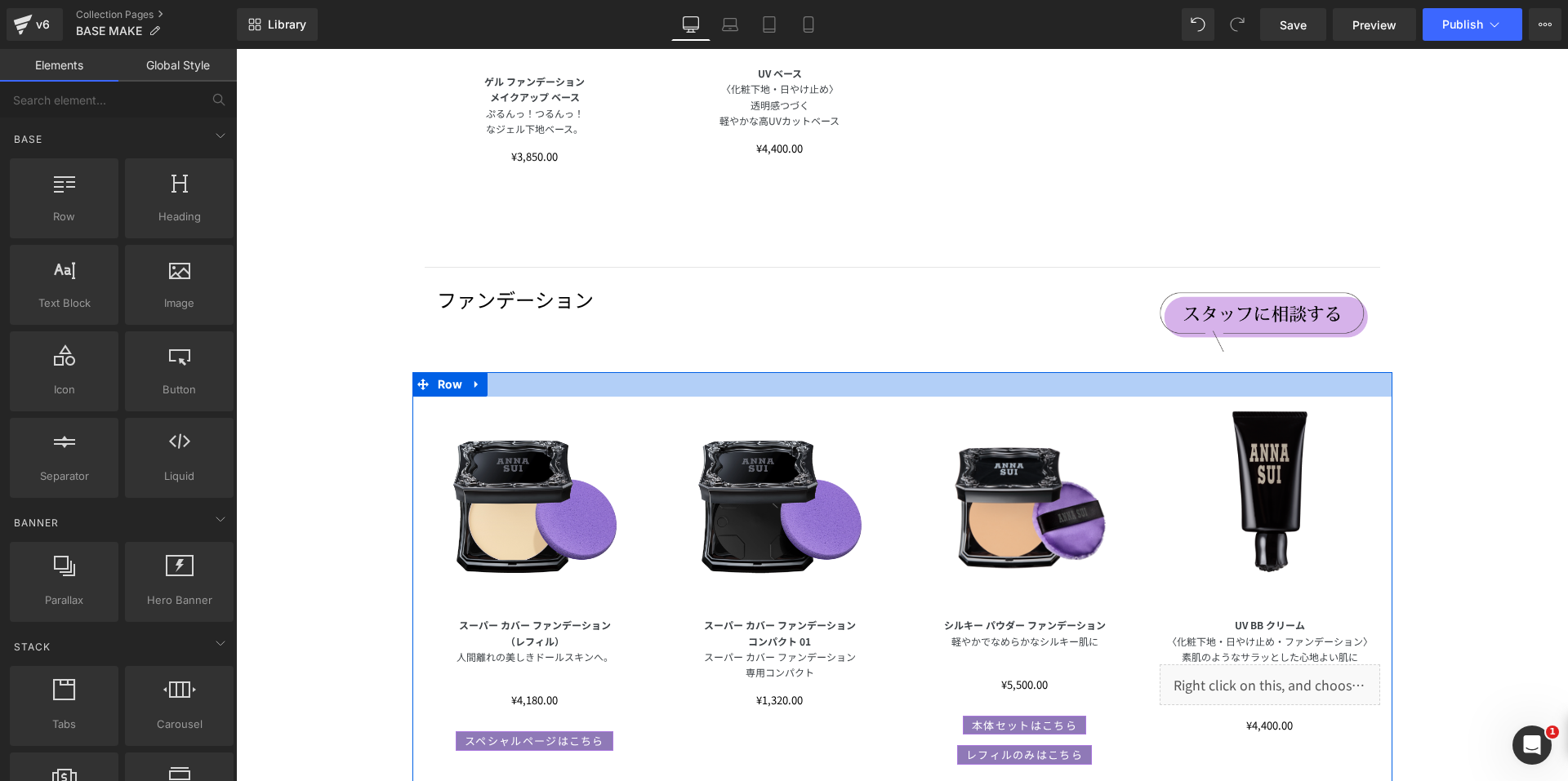
scroll to position [473, 0]
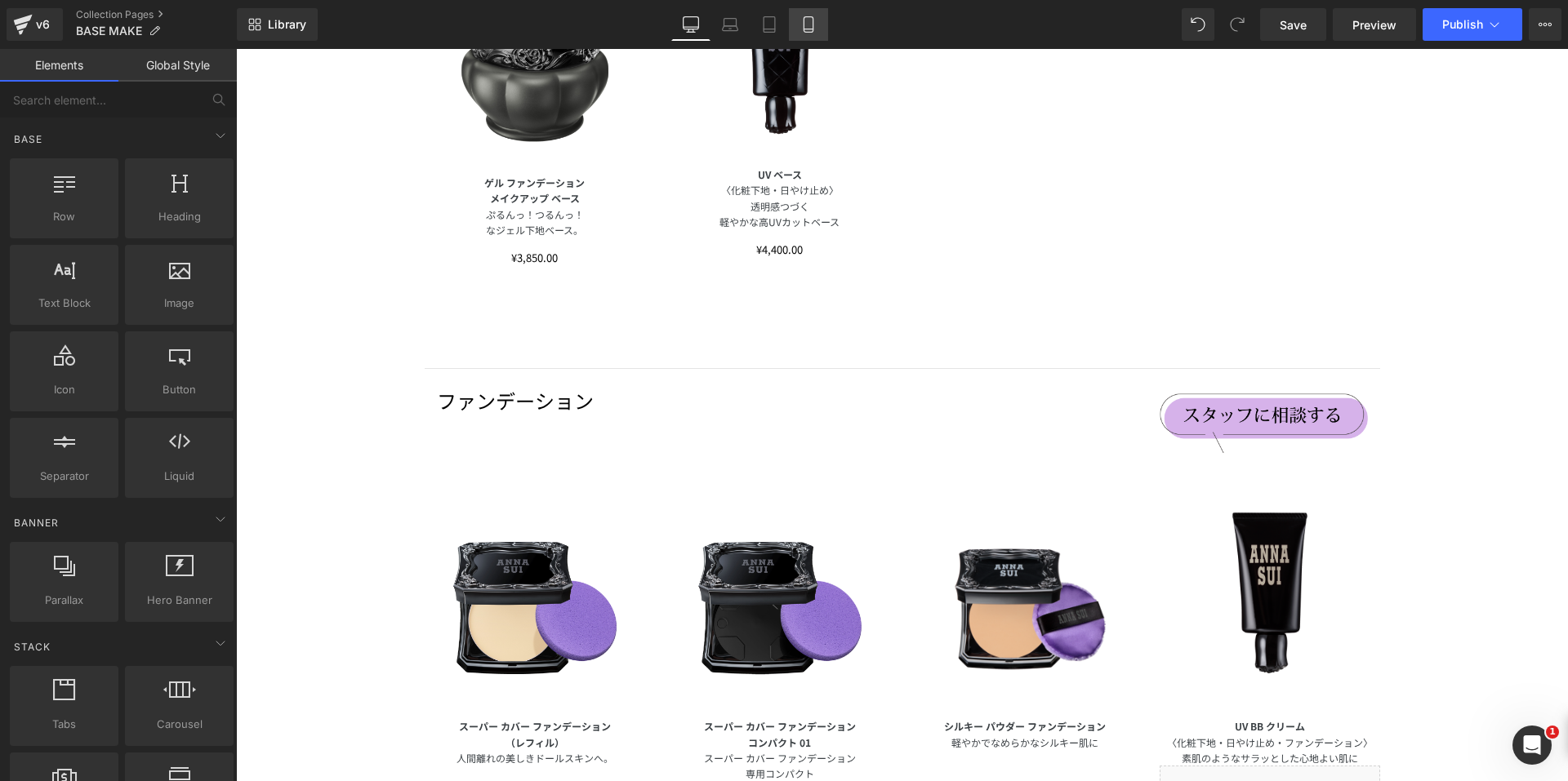
click at [808, 23] on icon at bounding box center [807, 23] width 16 height 16
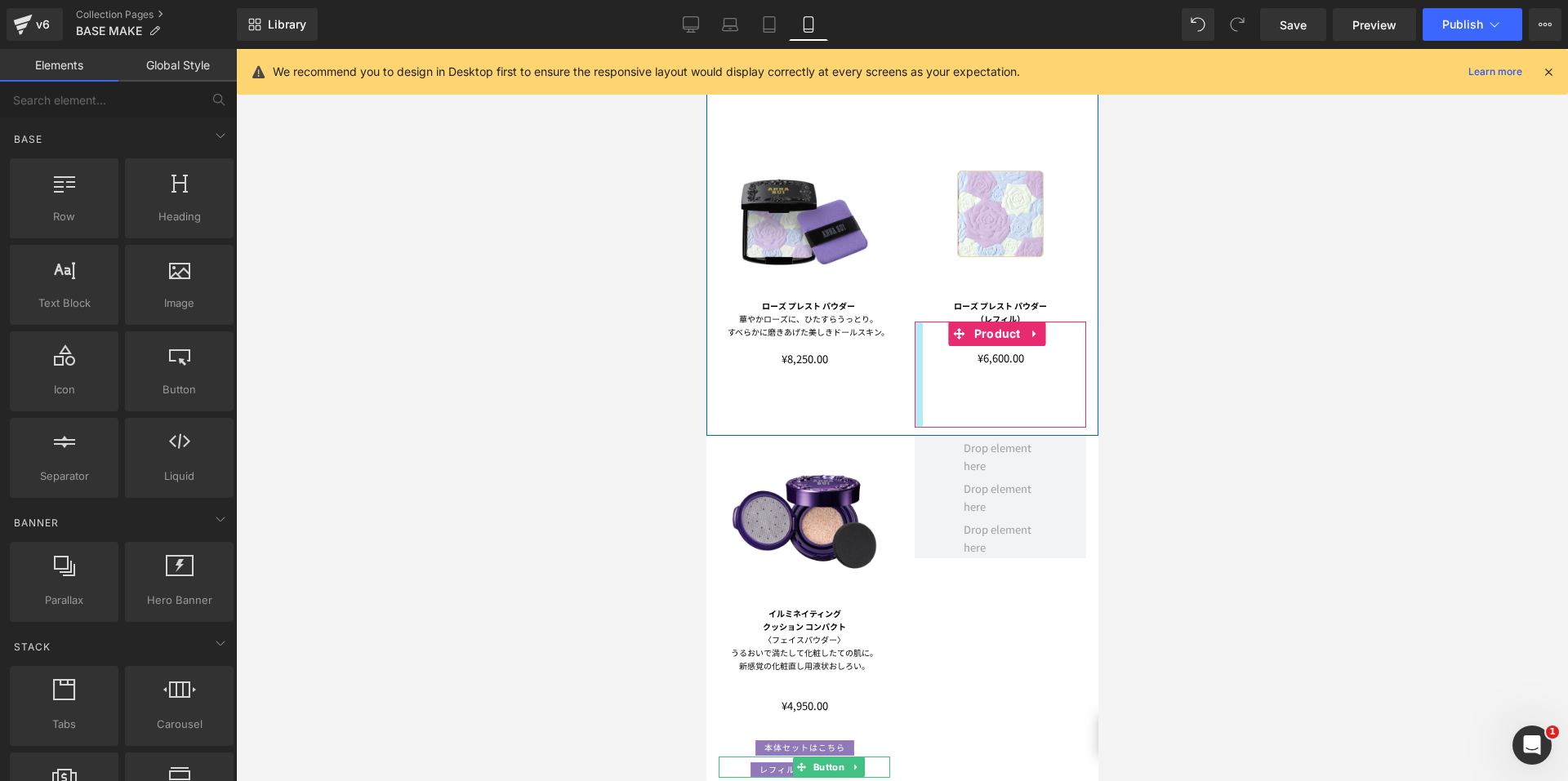
scroll to position [2351, 0]
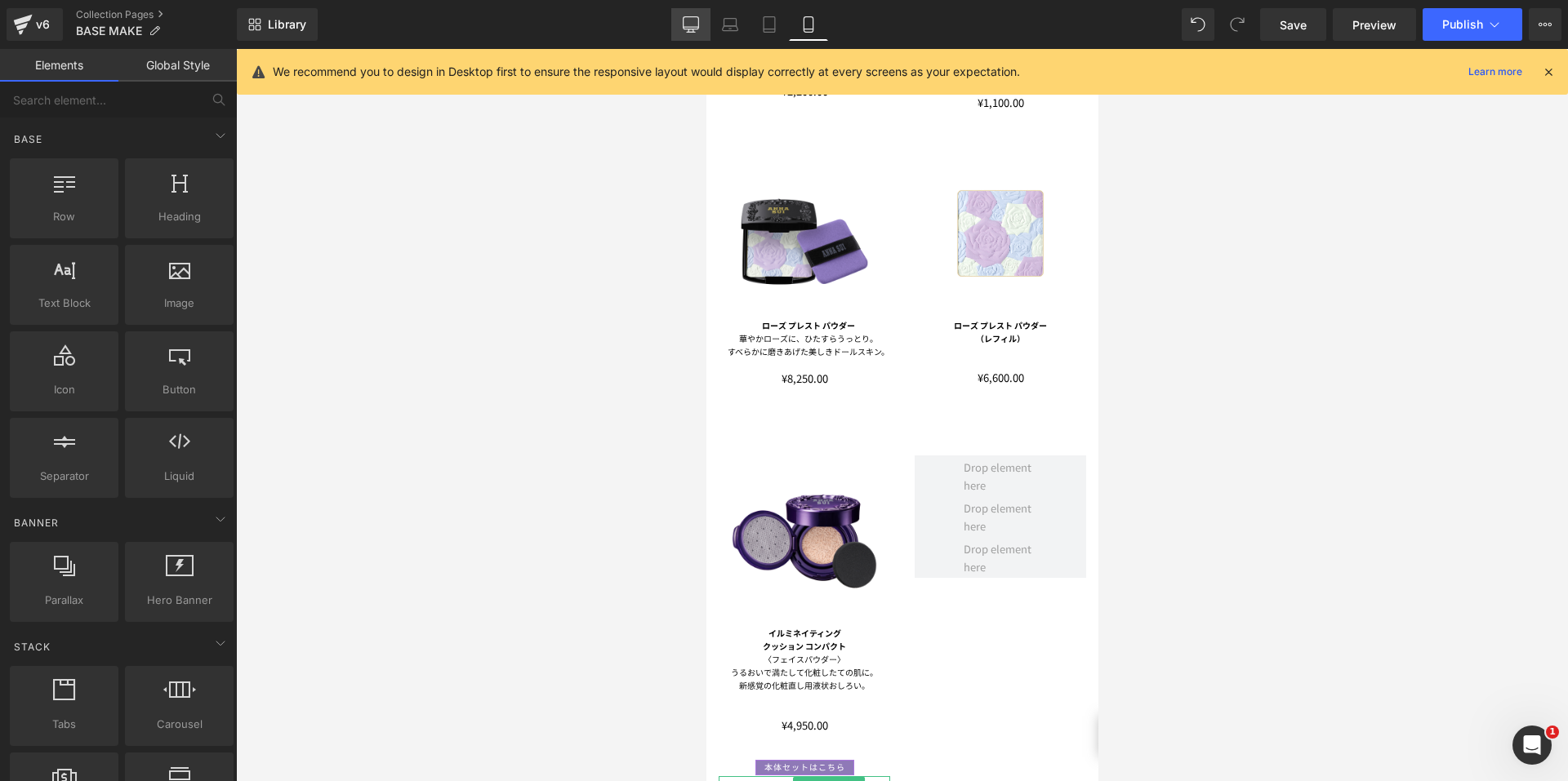
click at [694, 23] on icon at bounding box center [690, 23] width 16 height 16
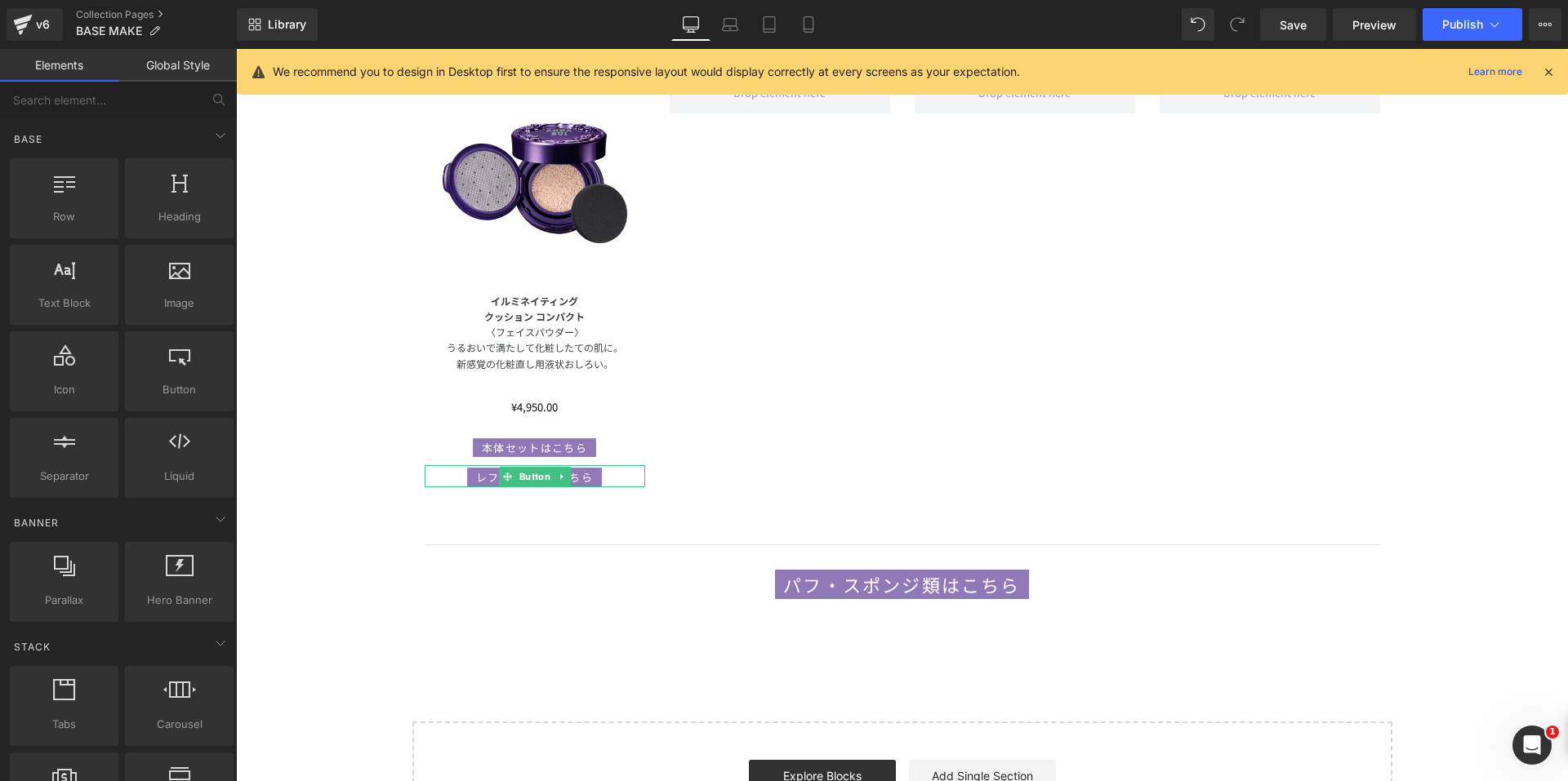
scroll to position [2258, 0]
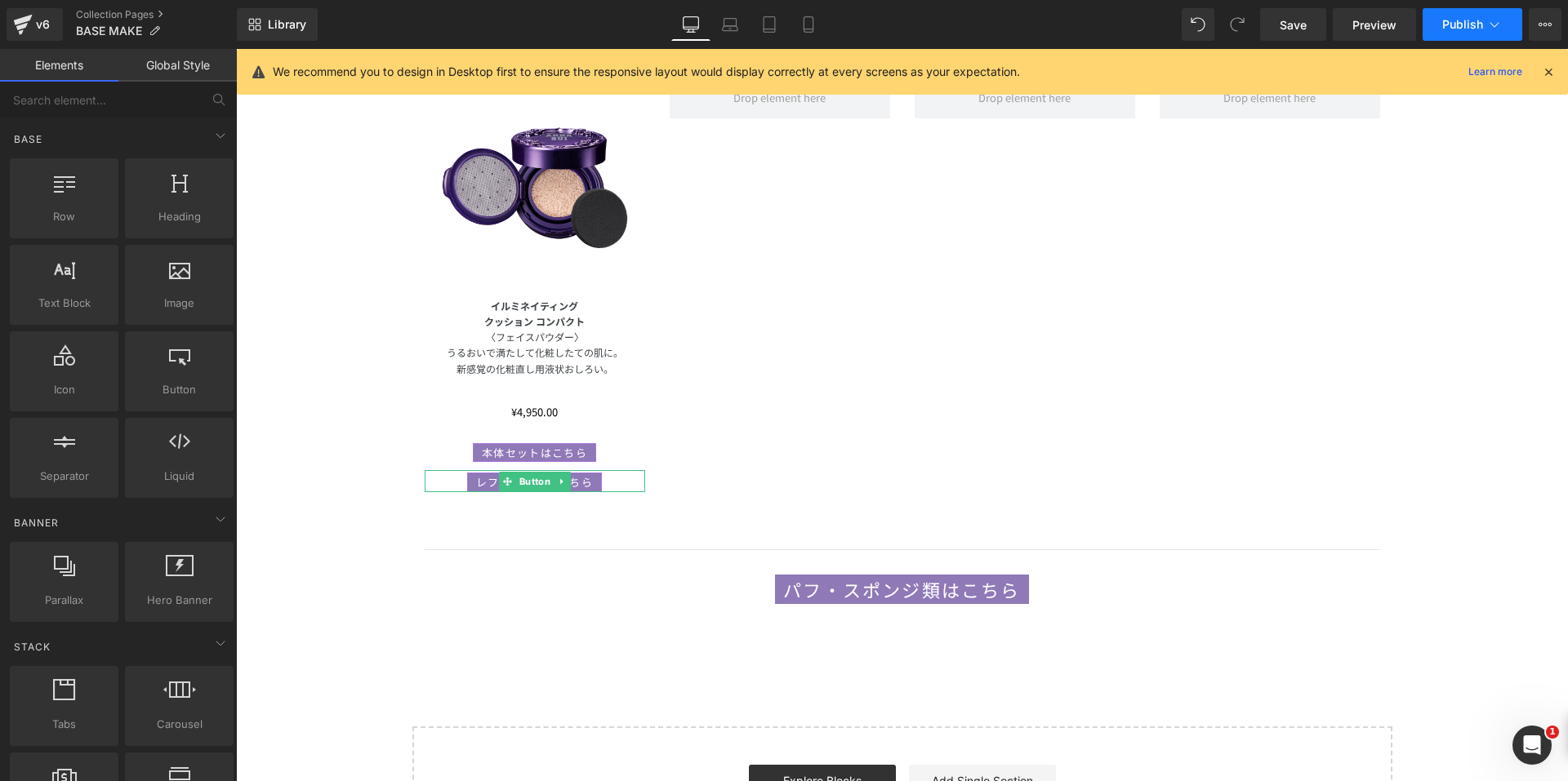
click at [1456, 23] on span "Publish" at bounding box center [1462, 24] width 41 height 13
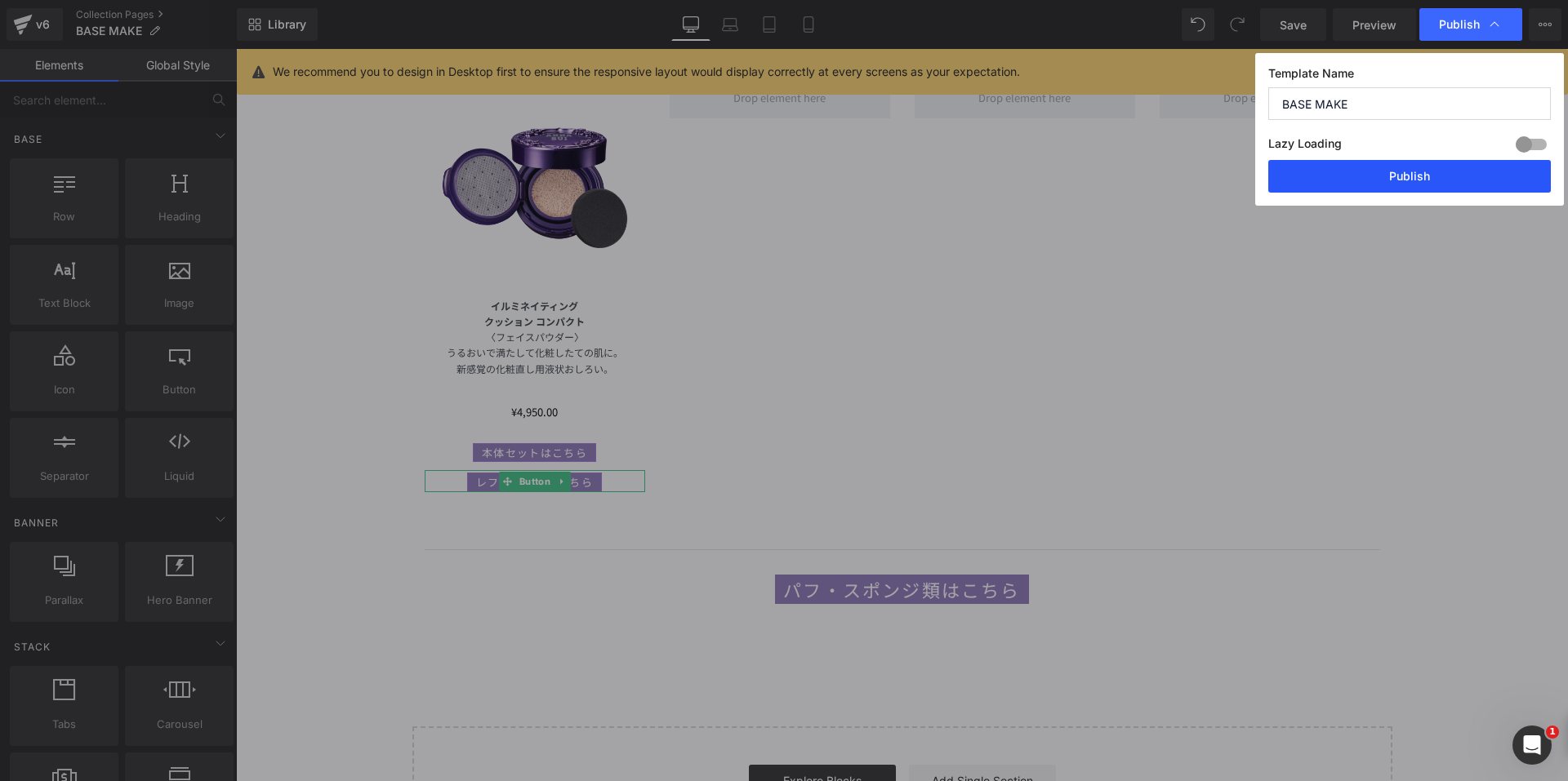
drag, startPoint x: 1383, startPoint y: 178, endPoint x: 1148, endPoint y: 129, distance: 240.1
click at [1383, 178] on button "Publish" at bounding box center [1409, 176] width 282 height 33
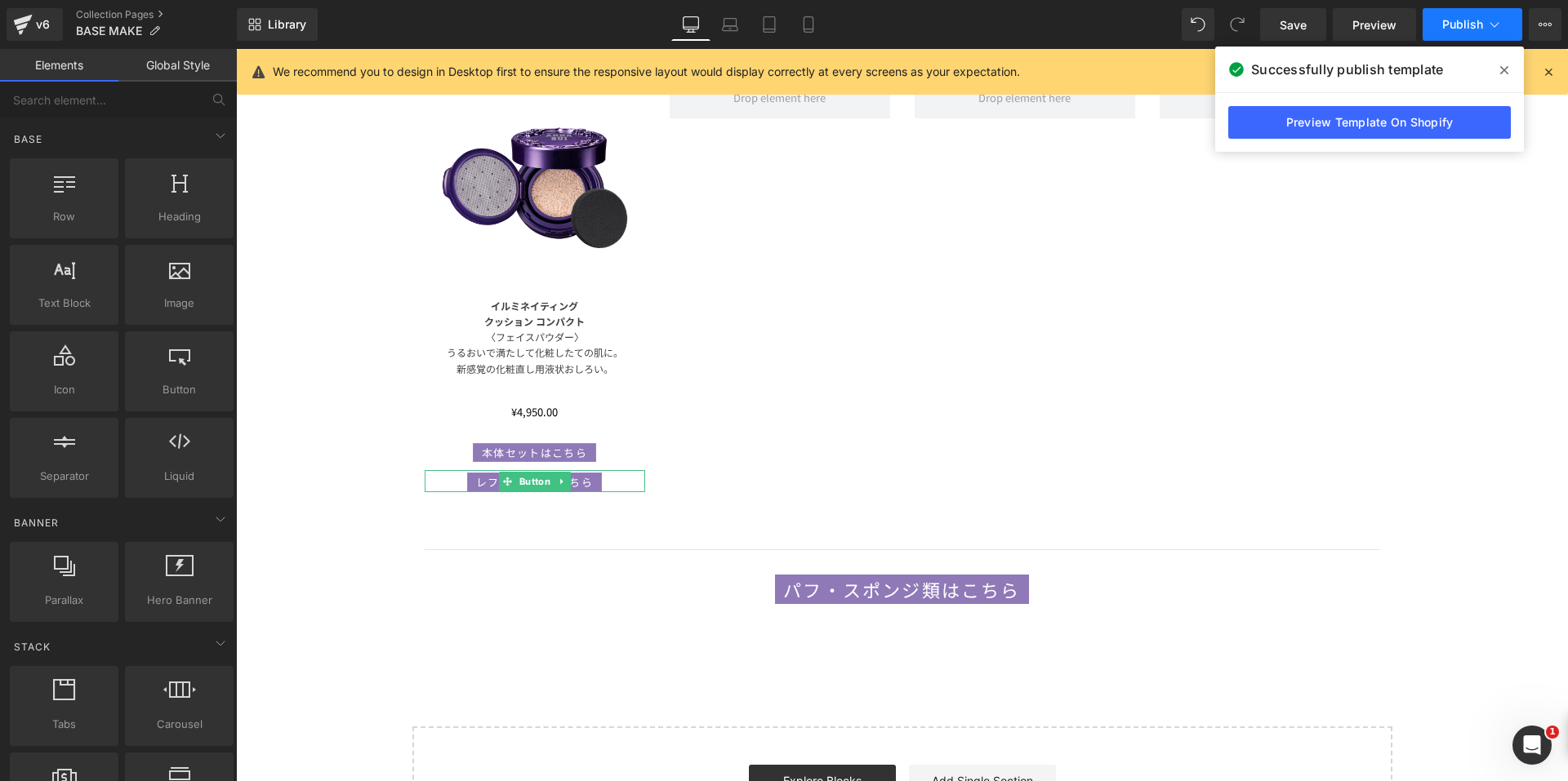
click at [1455, 18] on span "Publish" at bounding box center [1462, 24] width 41 height 13
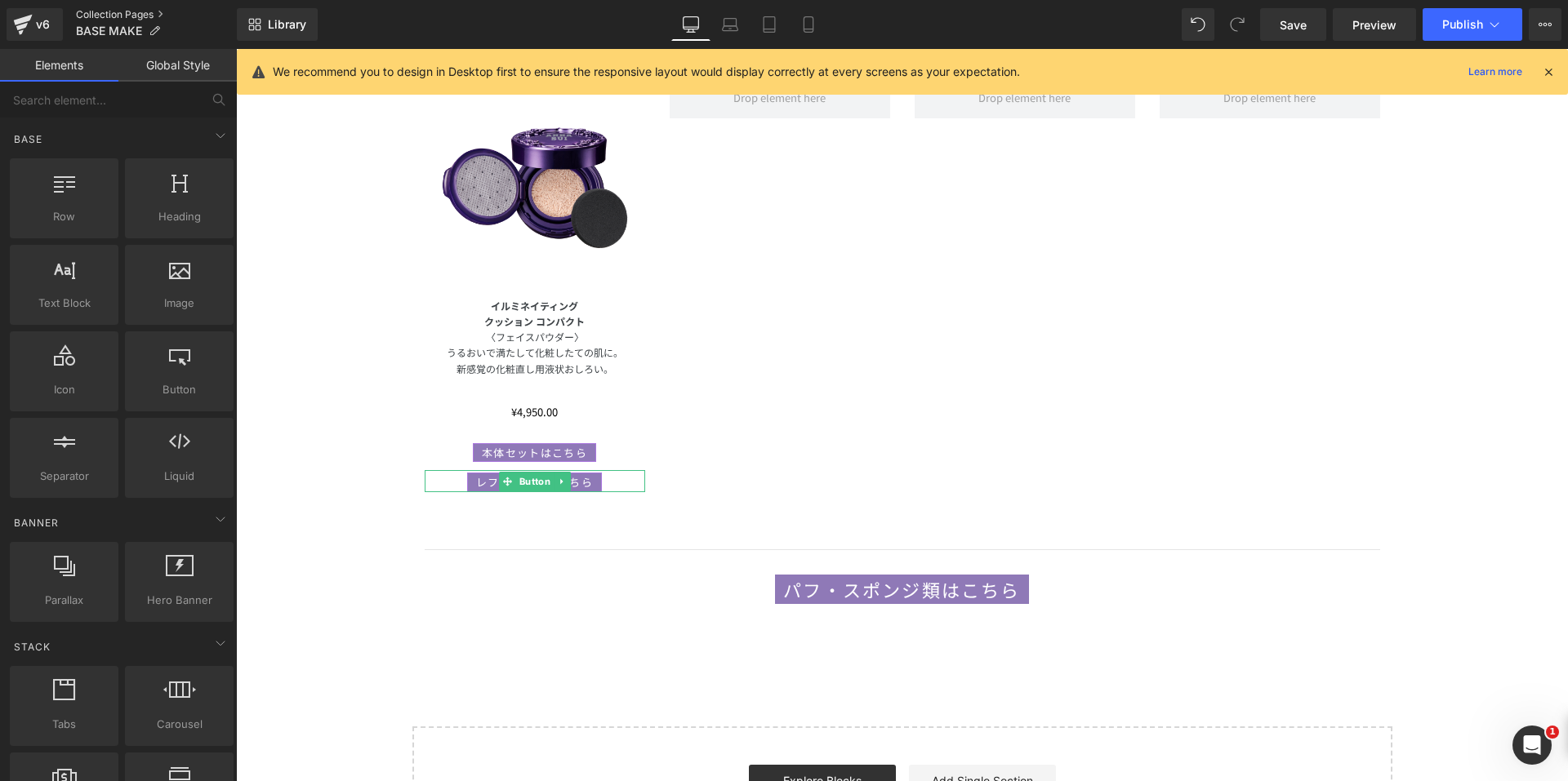
click at [126, 13] on link "Collection Pages" at bounding box center [157, 15] width 161 height 13
